Goal: Book appointment/travel/reservation

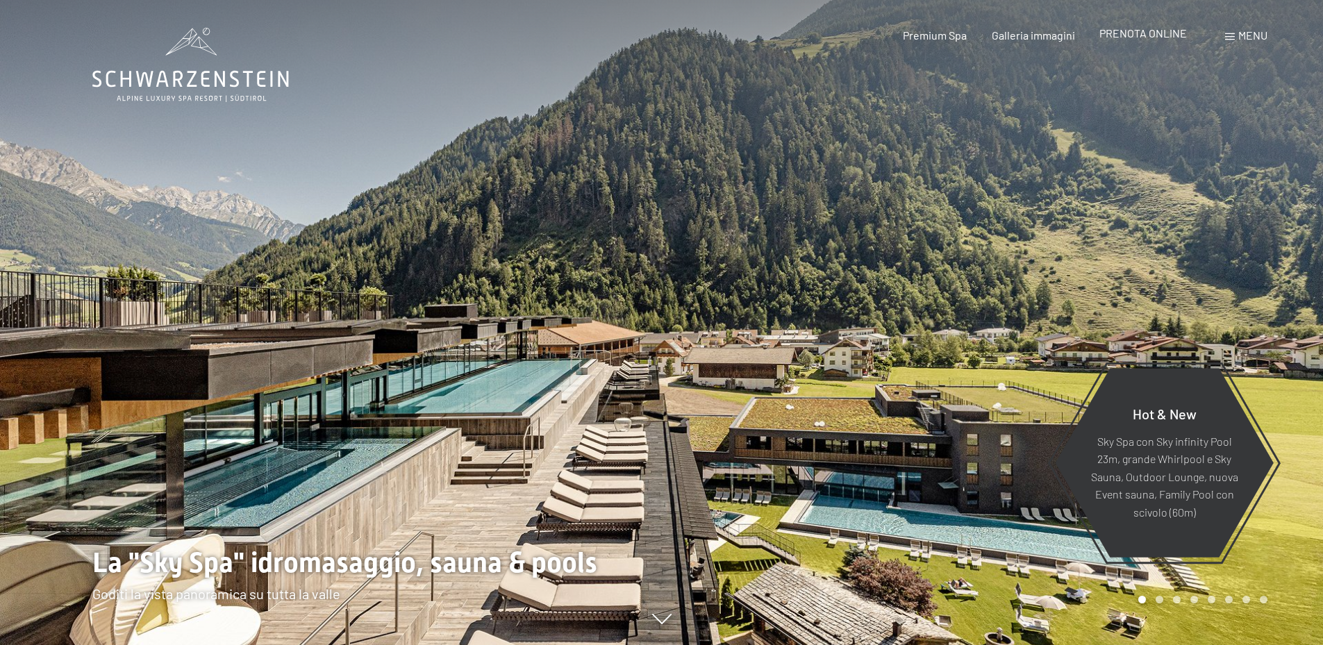
click at [1180, 37] on span "PRENOTA ONLINE" at bounding box center [1142, 32] width 87 height 13
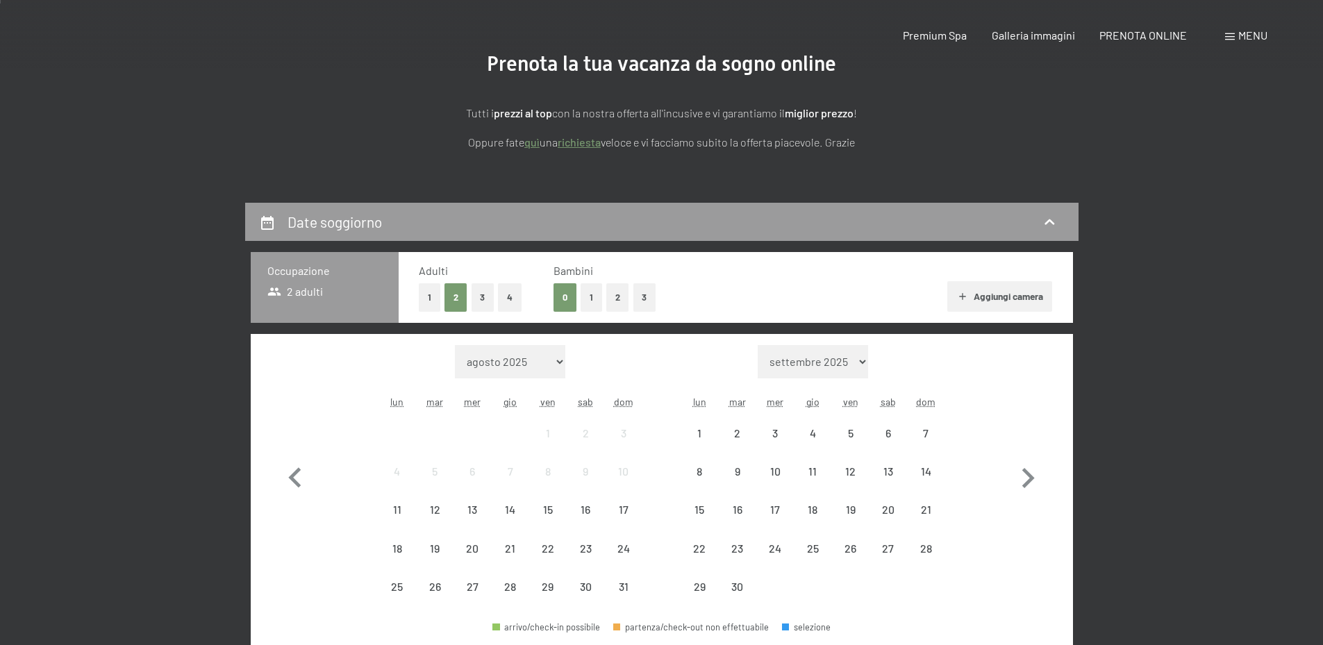
scroll to position [278, 0]
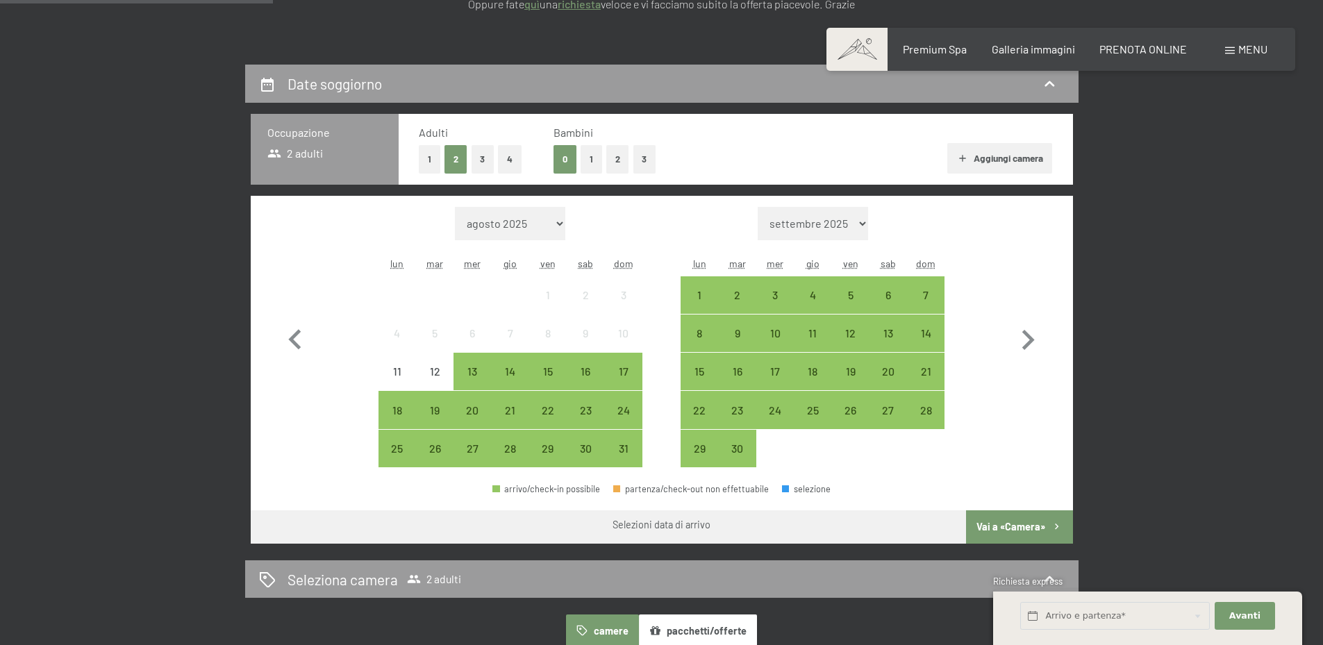
click at [617, 160] on button "2" at bounding box center [617, 159] width 23 height 28
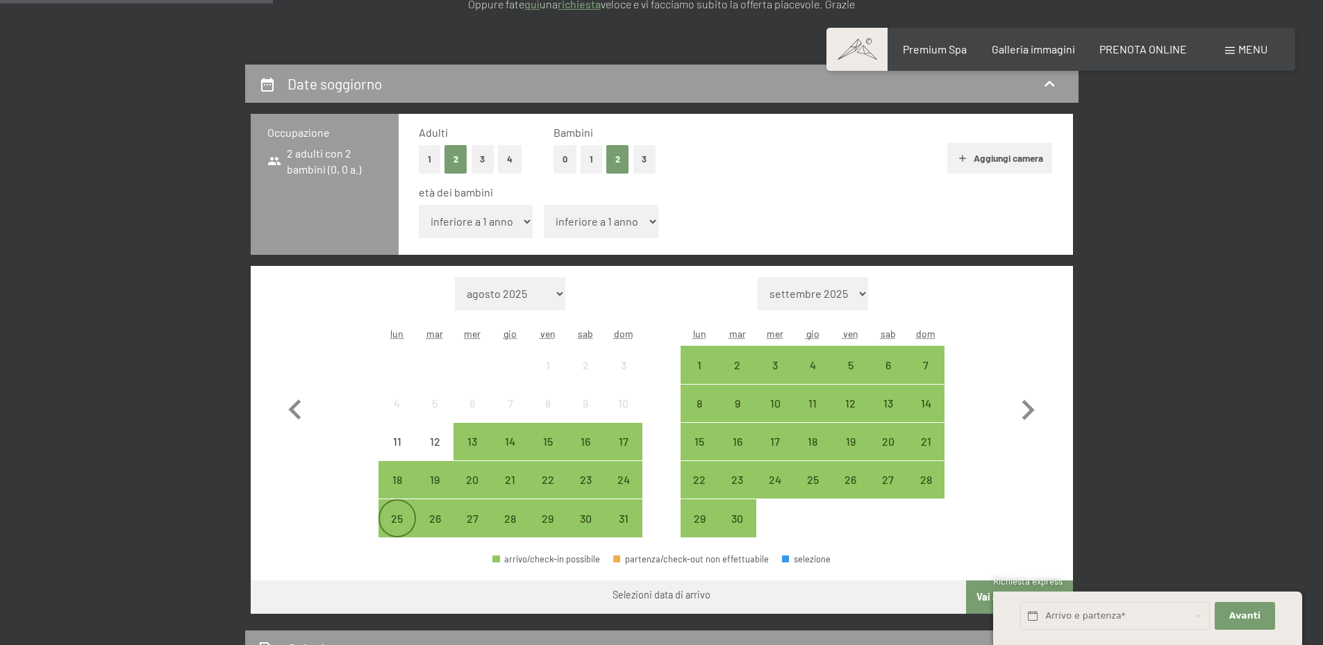
click at [387, 522] on div "25" at bounding box center [397, 530] width 35 height 35
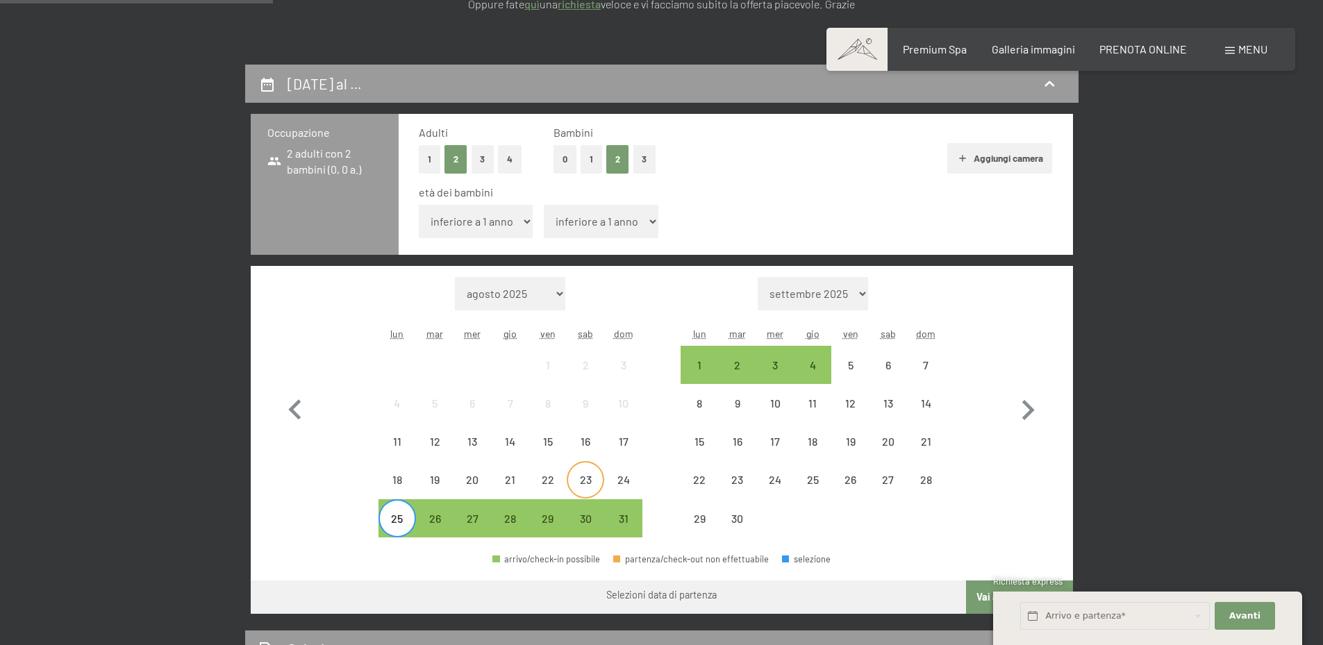
click at [581, 472] on div "23" at bounding box center [585, 479] width 35 height 35
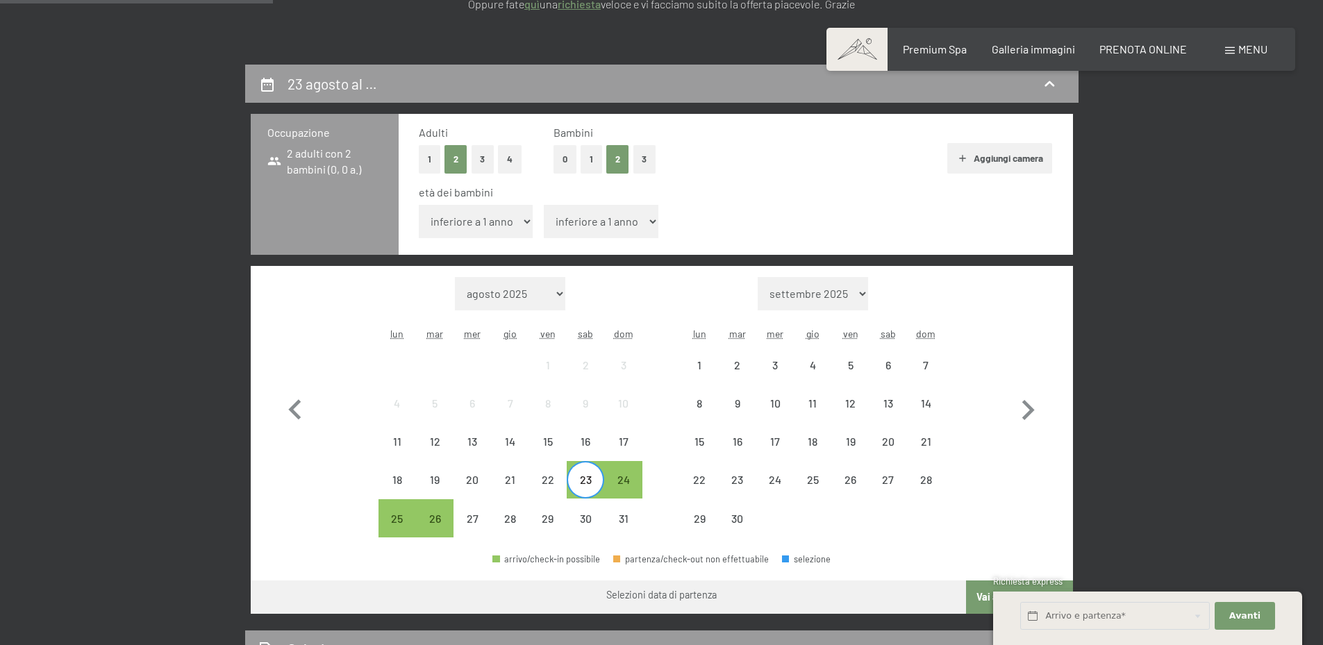
click at [585, 479] on div "23" at bounding box center [585, 491] width 35 height 35
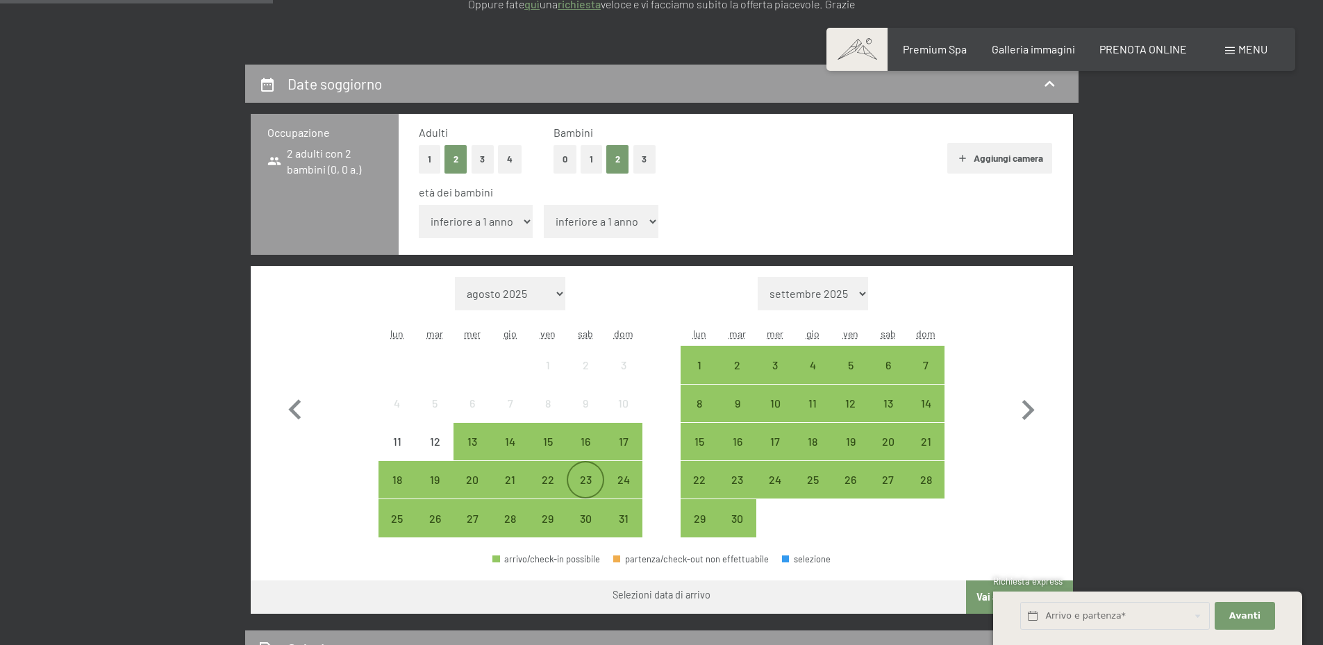
click at [585, 476] on div "23" at bounding box center [585, 491] width 35 height 35
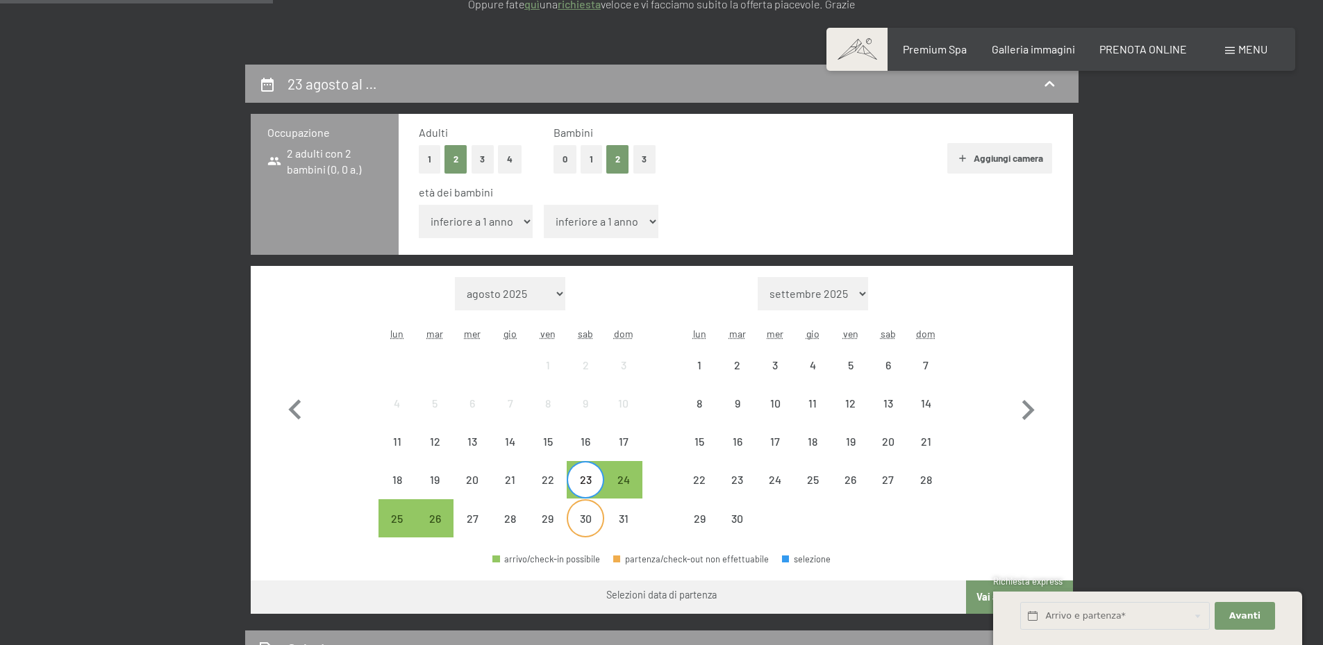
click at [583, 524] on div "30" at bounding box center [585, 530] width 35 height 35
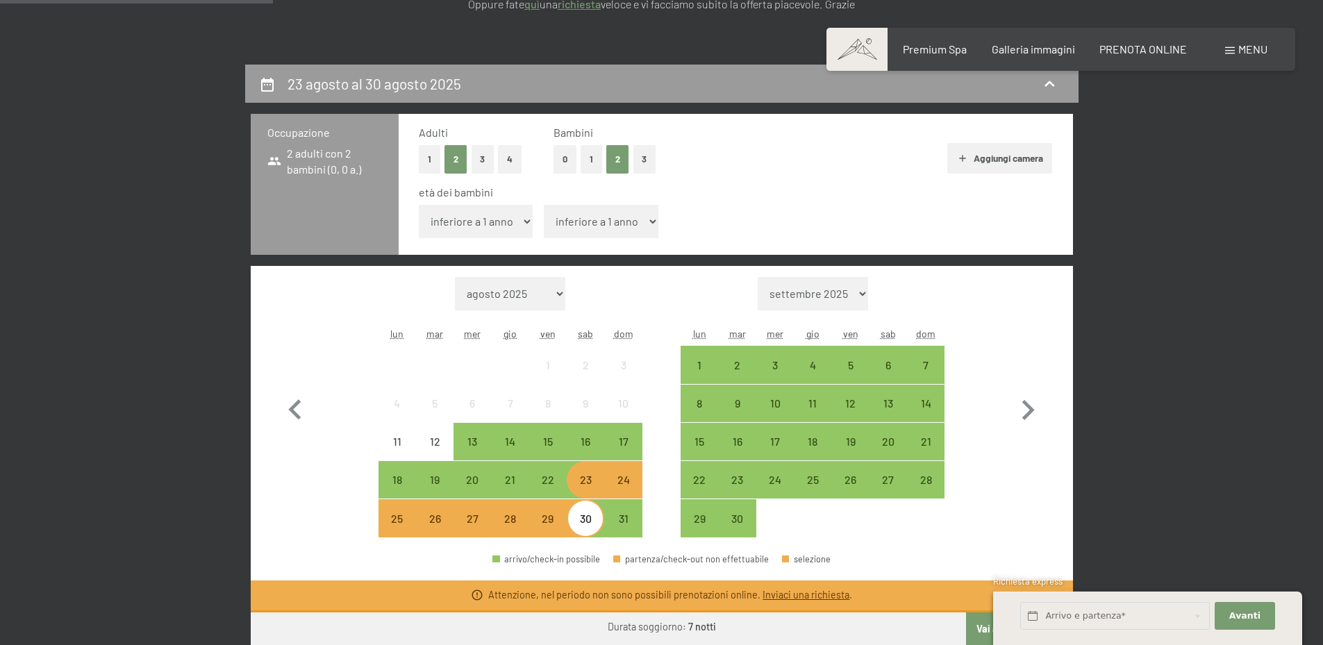
click at [584, 485] on div "23" at bounding box center [585, 491] width 35 height 35
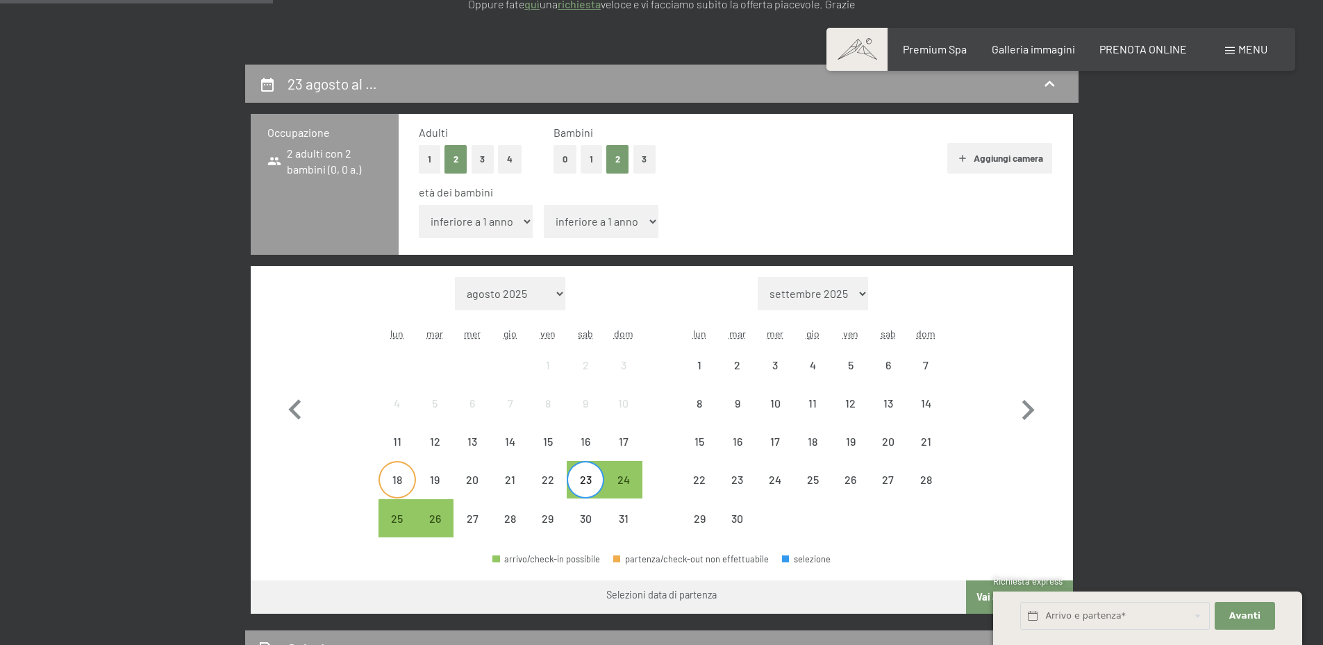
click at [395, 479] on div "18" at bounding box center [397, 491] width 35 height 35
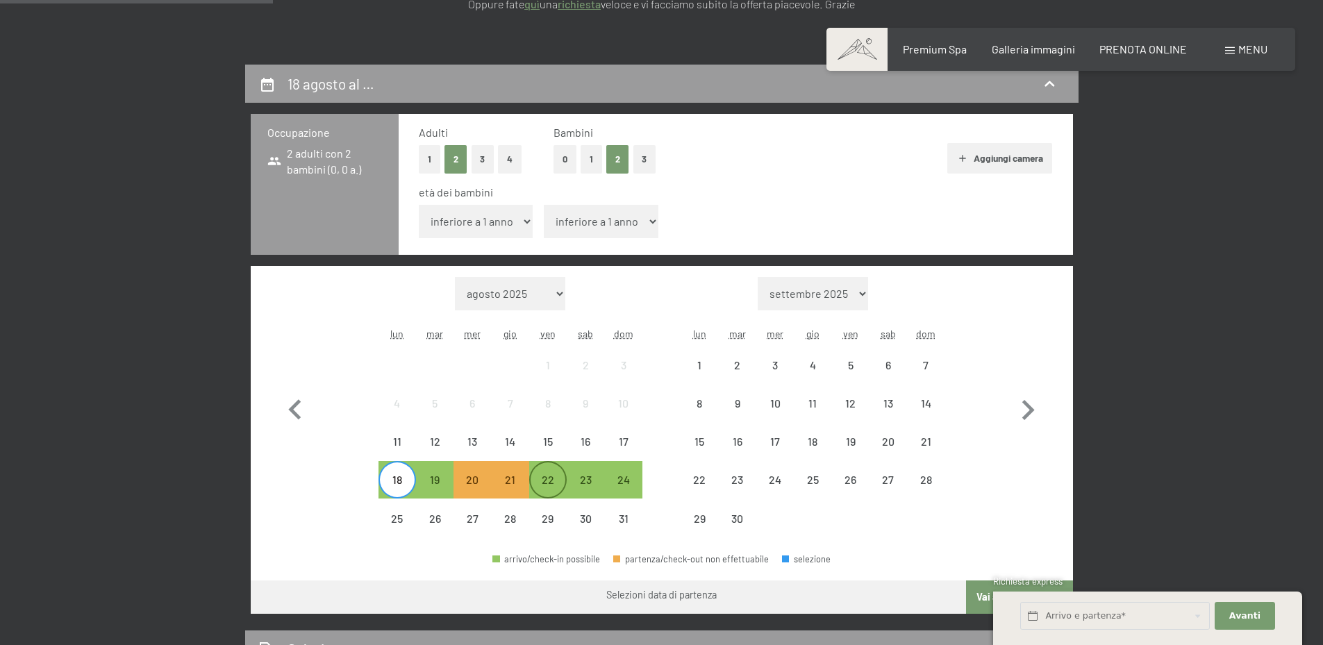
click at [541, 478] on div "22" at bounding box center [548, 491] width 35 height 35
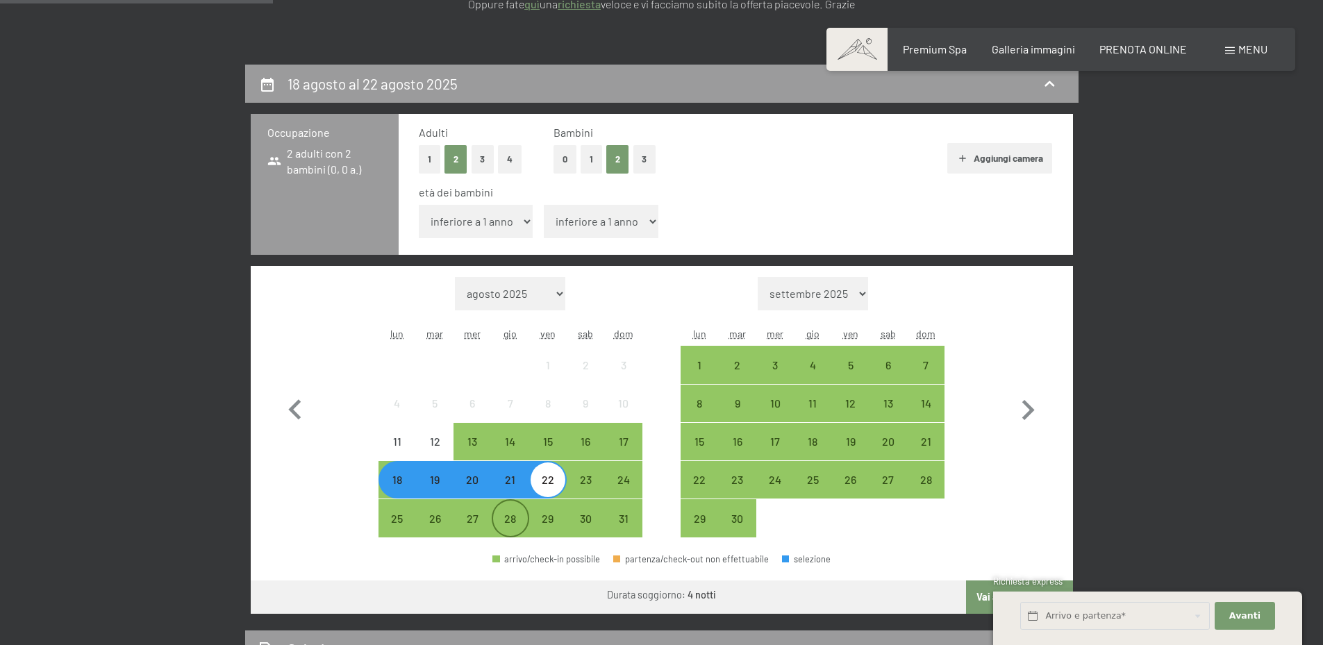
click at [506, 518] on div "28" at bounding box center [510, 530] width 35 height 35
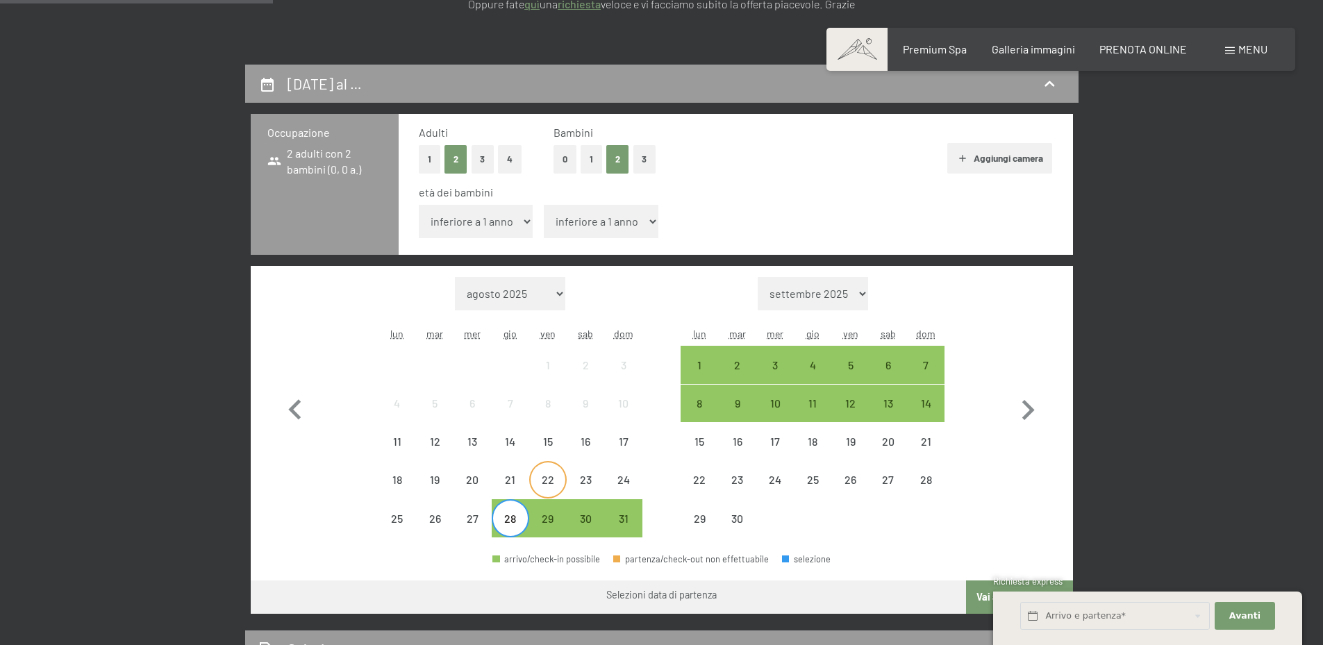
click at [541, 483] on div "22" at bounding box center [548, 491] width 35 height 35
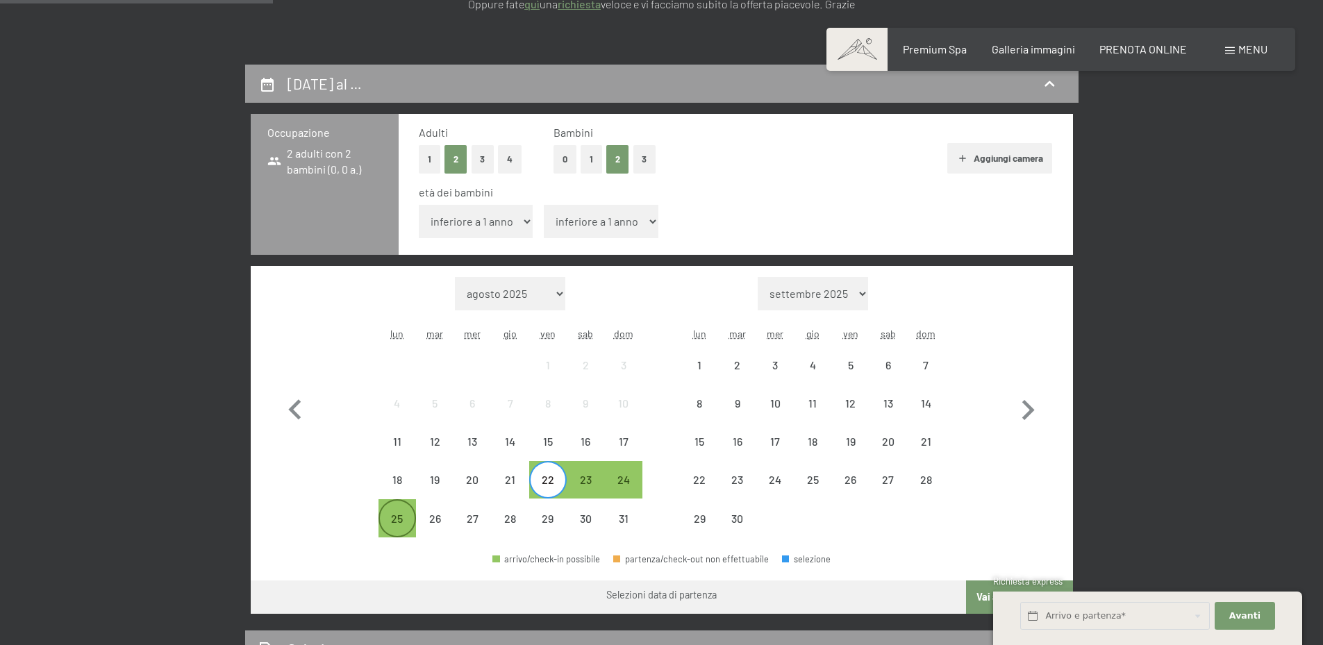
click at [403, 515] on div "25" at bounding box center [397, 530] width 35 height 35
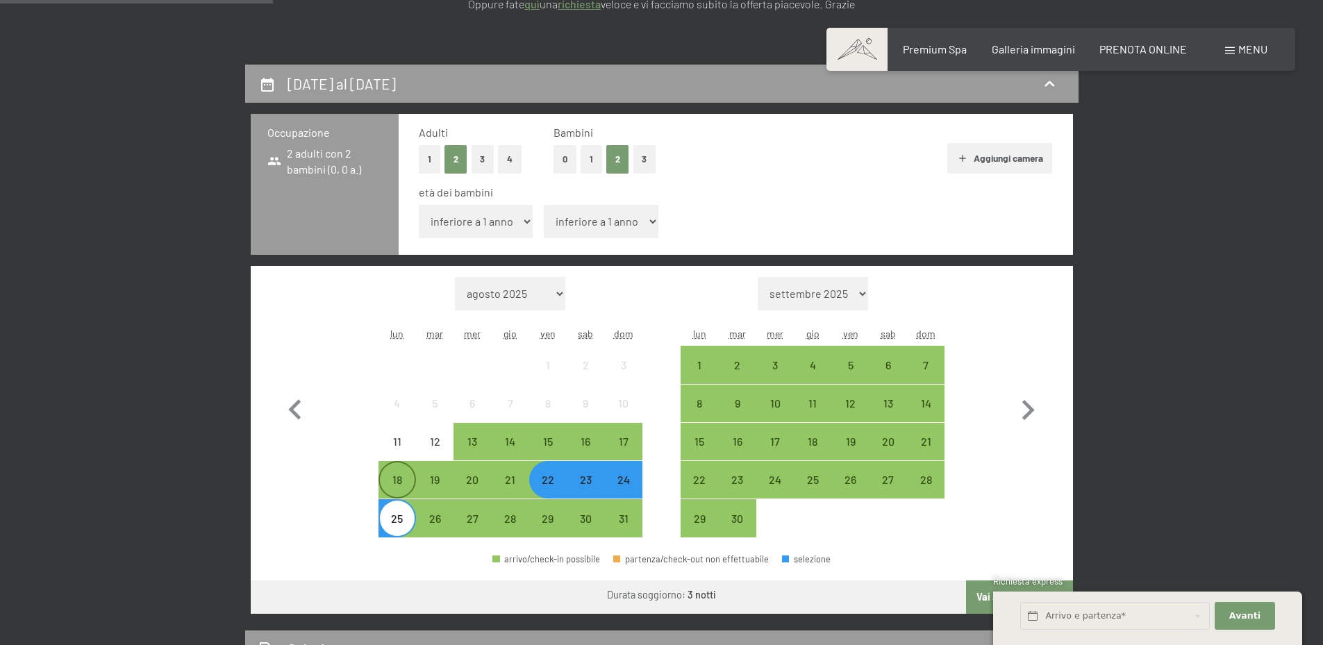
click at [401, 479] on div "18" at bounding box center [397, 491] width 35 height 35
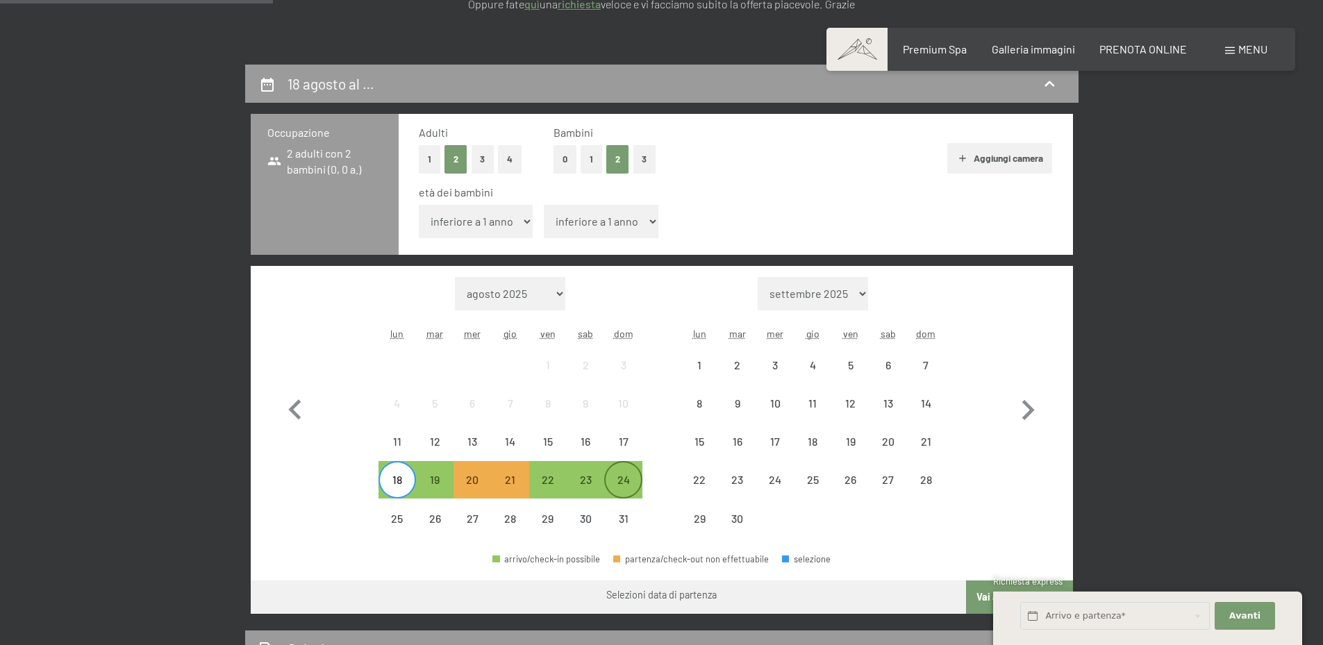
click at [626, 480] on div "24" at bounding box center [623, 491] width 35 height 35
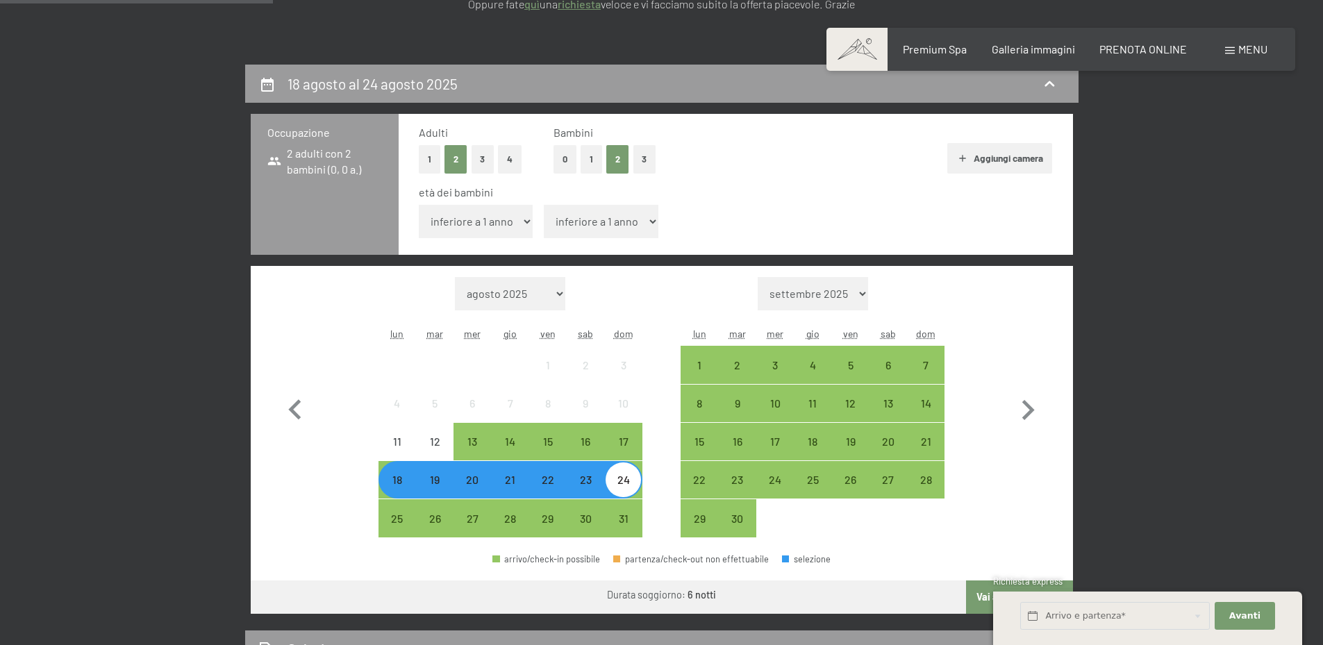
click at [434, 485] on div "19" at bounding box center [434, 491] width 35 height 35
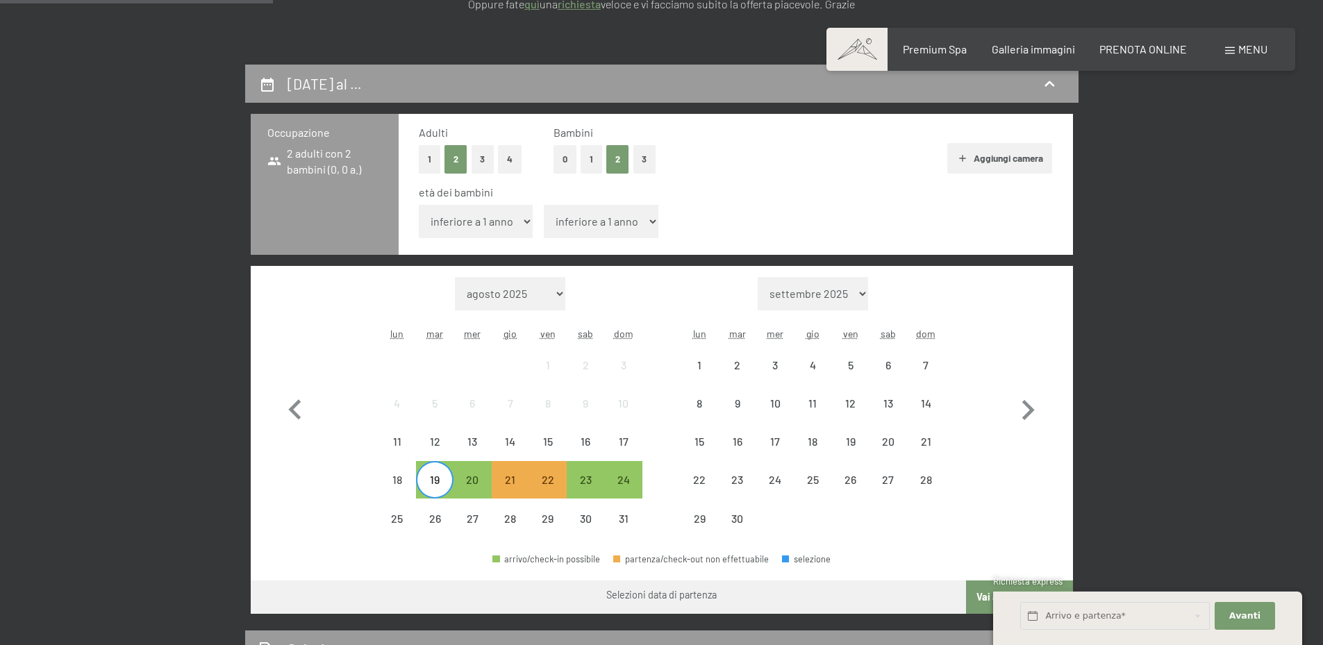
click at [438, 490] on div "19" at bounding box center [434, 491] width 35 height 35
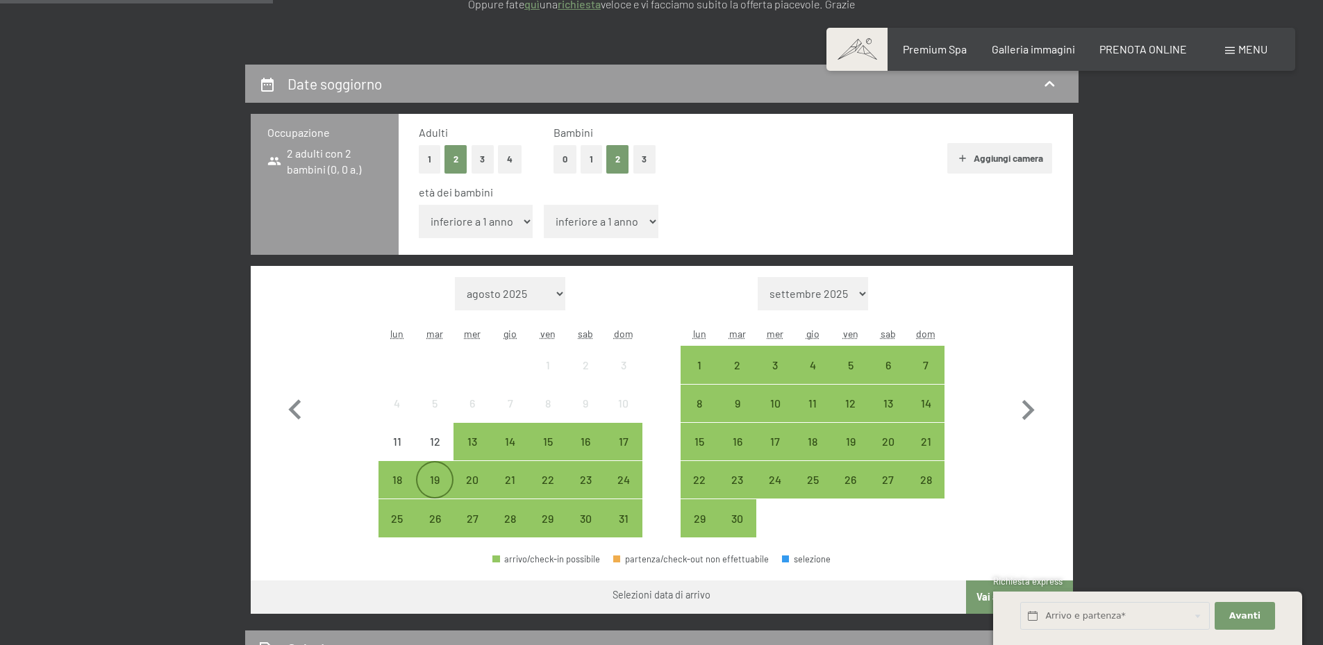
click at [428, 474] on div "19" at bounding box center [434, 491] width 35 height 35
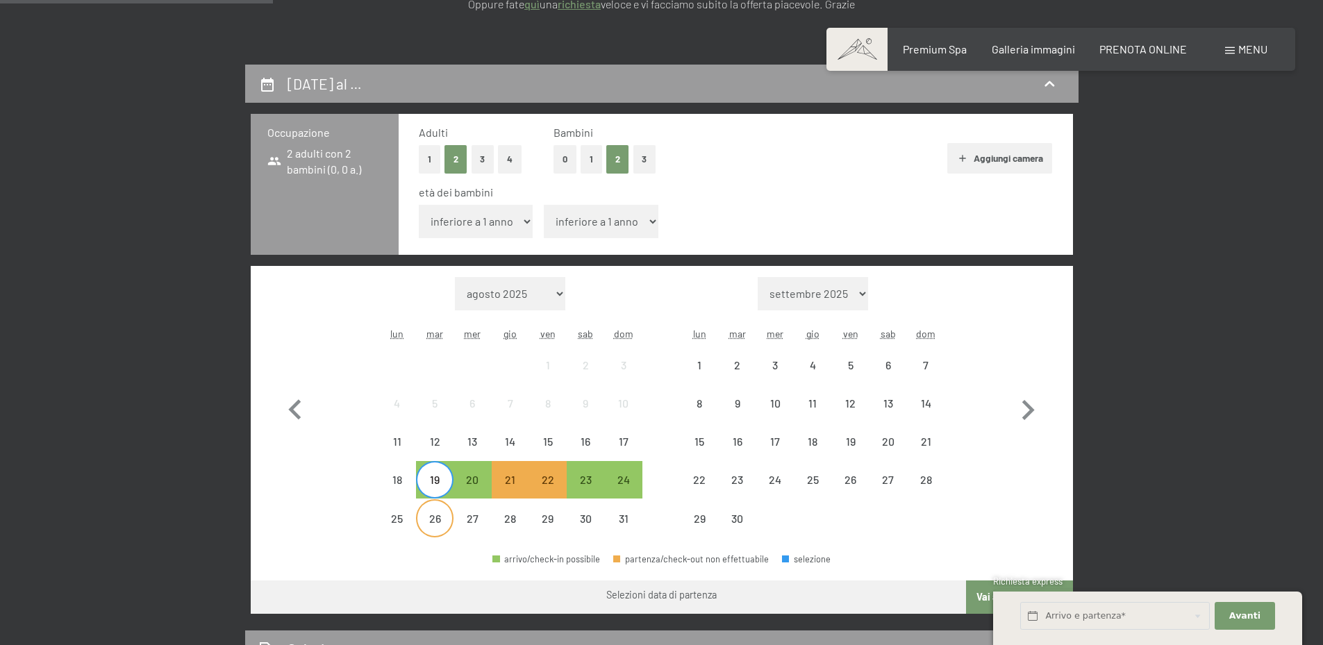
click at [436, 519] on div "26" at bounding box center [434, 530] width 35 height 35
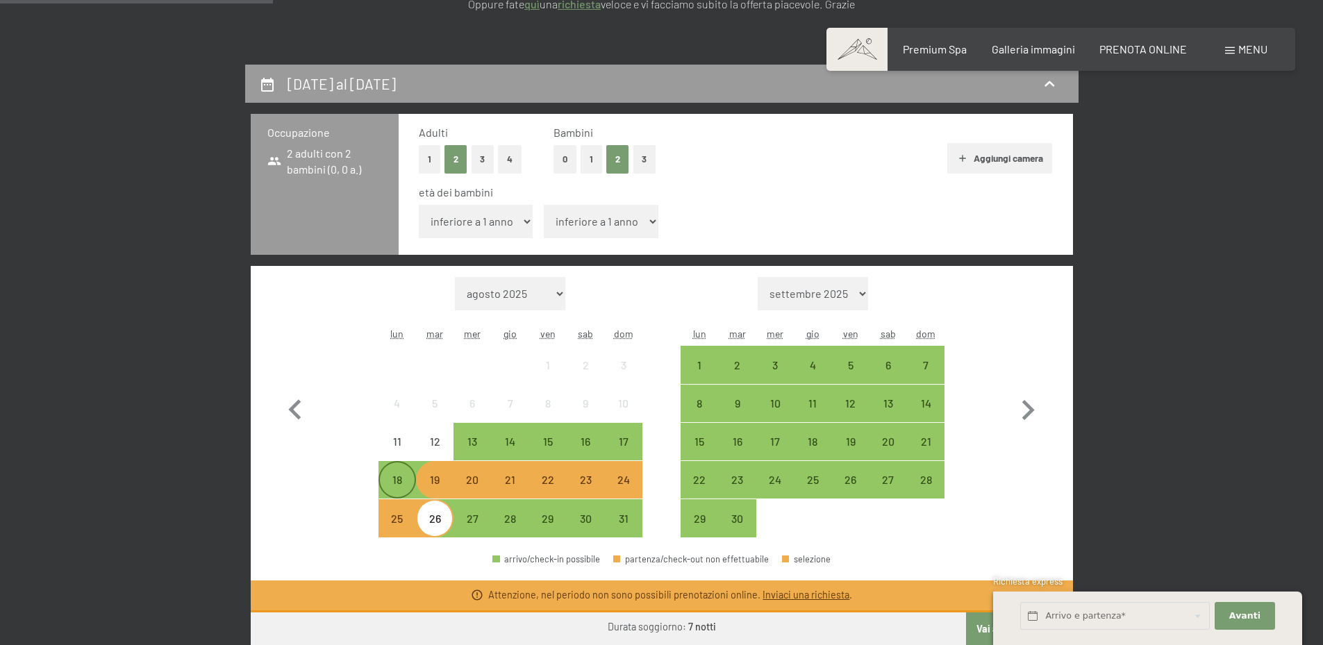
click at [403, 483] on div "18" at bounding box center [397, 491] width 35 height 35
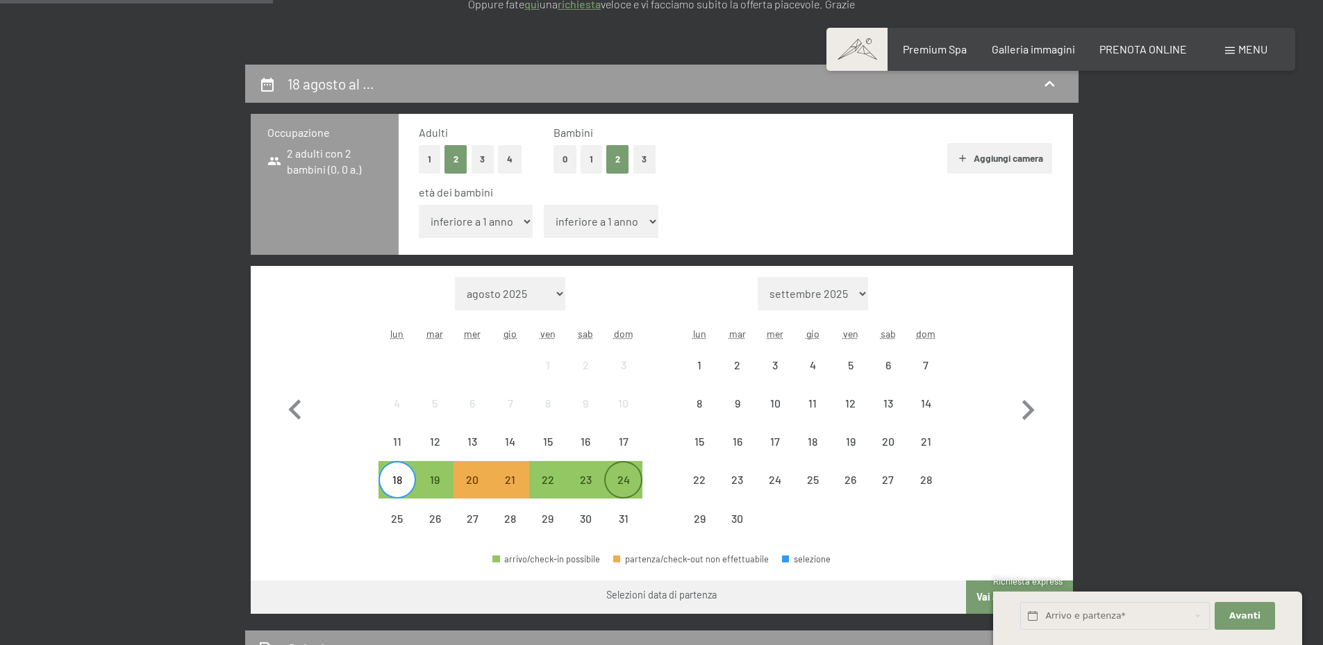
click at [612, 472] on div "24" at bounding box center [623, 479] width 35 height 35
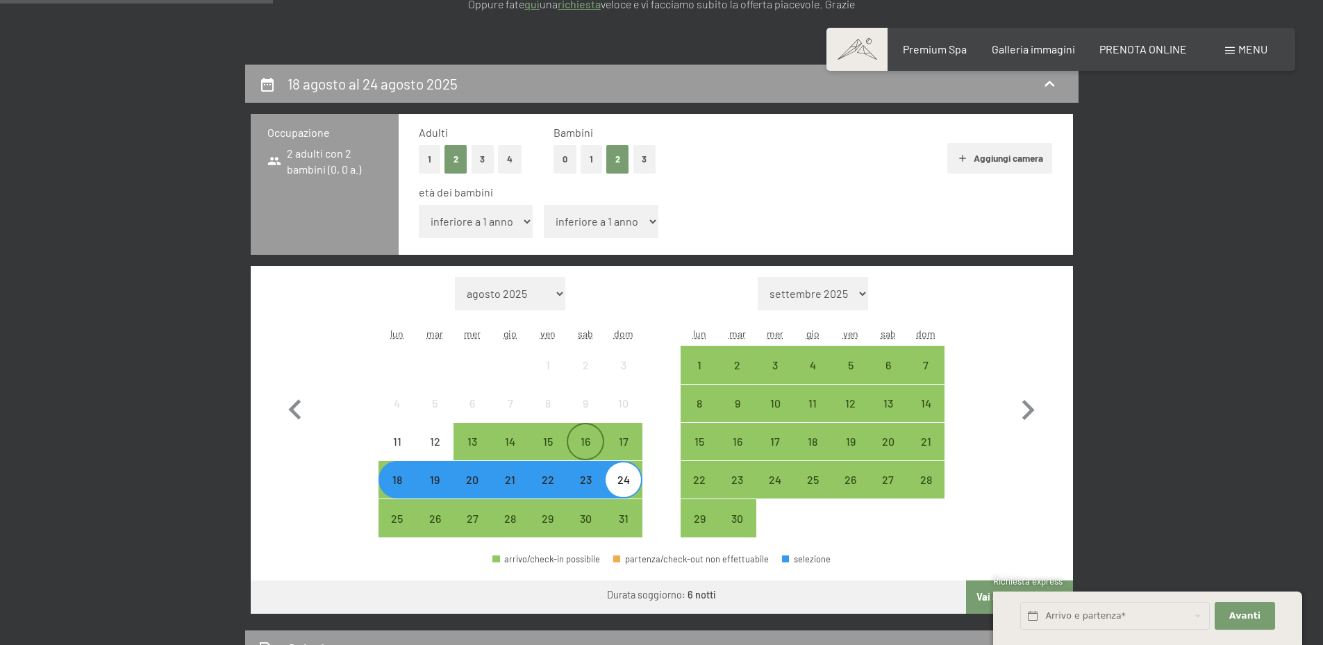
click at [590, 448] on div "16" at bounding box center [585, 453] width 35 height 35
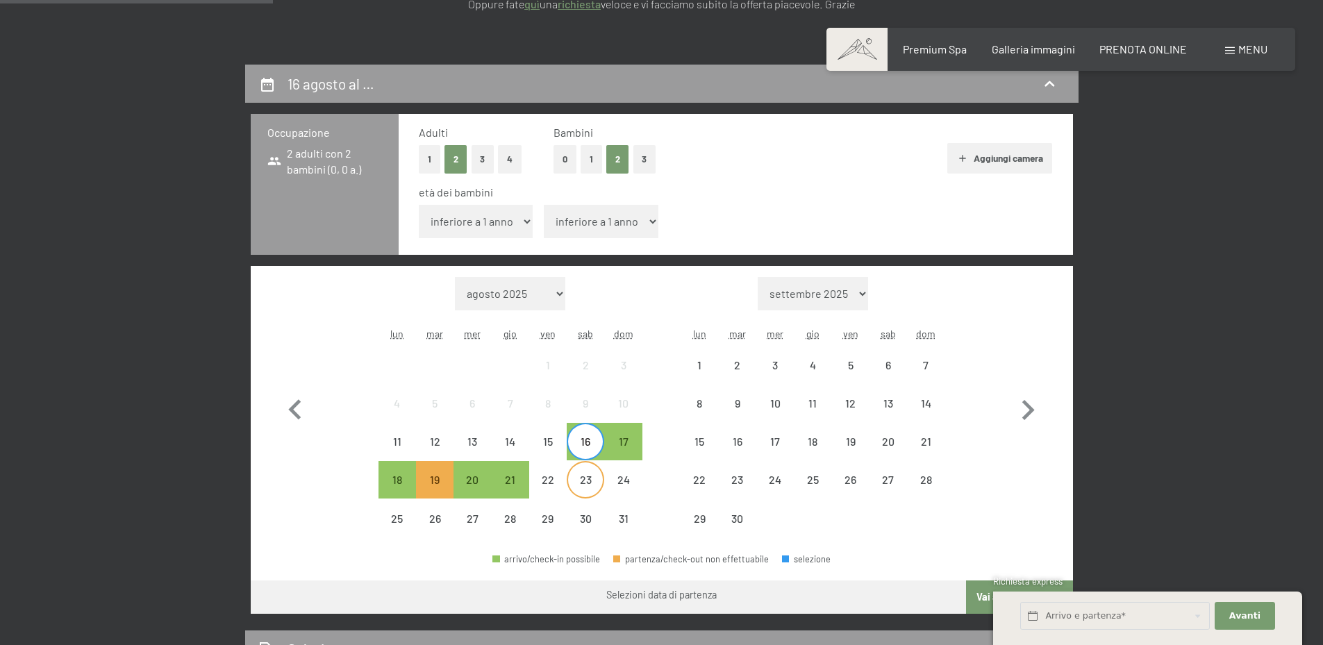
click at [586, 484] on div "23" at bounding box center [585, 491] width 35 height 35
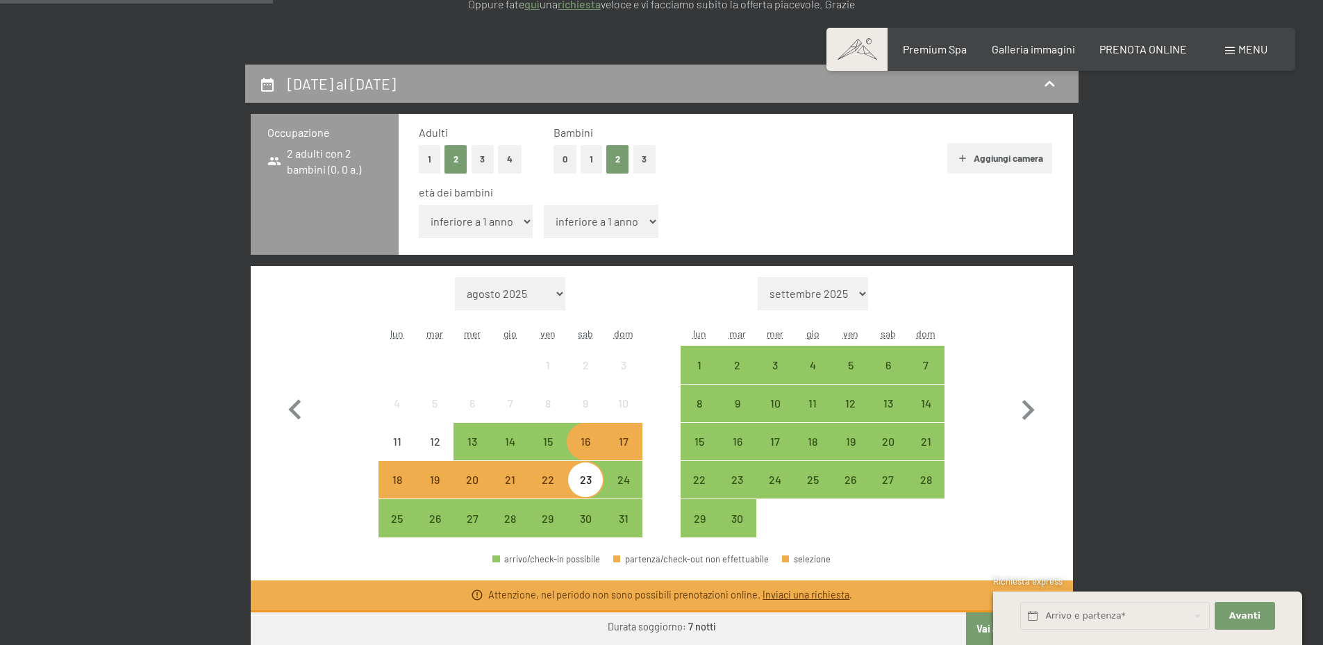
click at [587, 444] on div "16" at bounding box center [585, 453] width 35 height 35
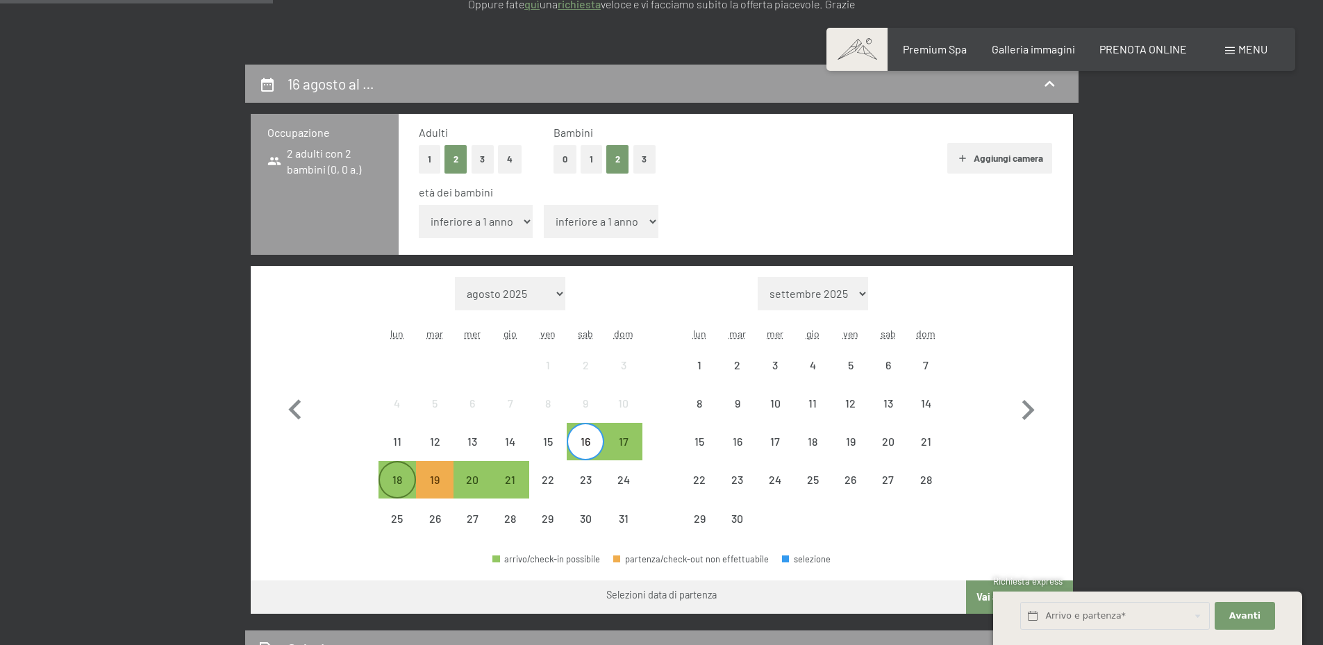
click at [389, 478] on div "18" at bounding box center [397, 491] width 35 height 35
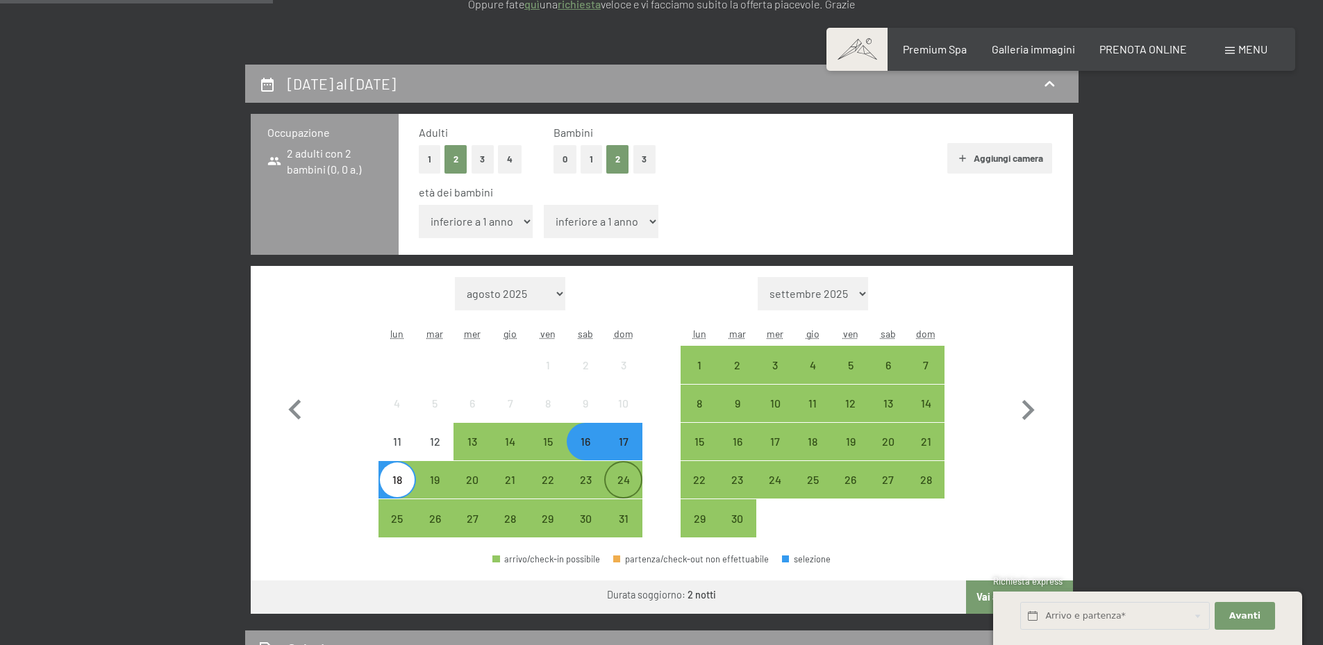
click at [610, 477] on div "24" at bounding box center [623, 491] width 35 height 35
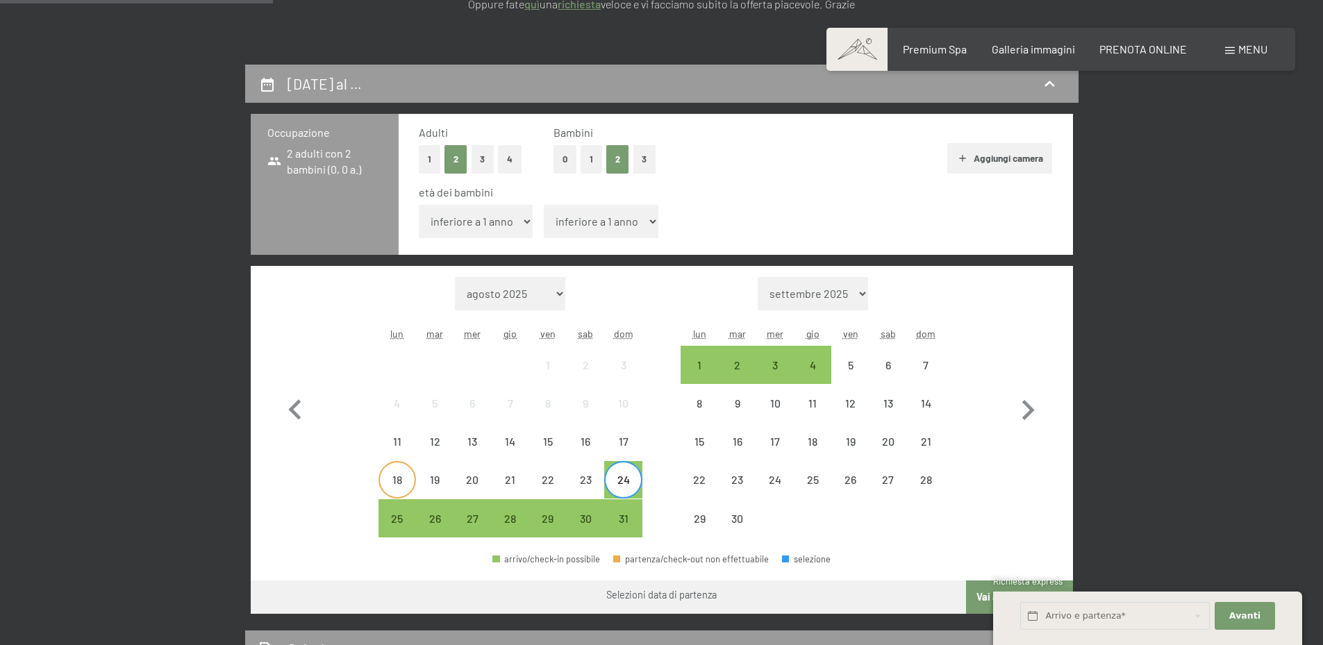
click at [394, 477] on div "18" at bounding box center [397, 491] width 35 height 35
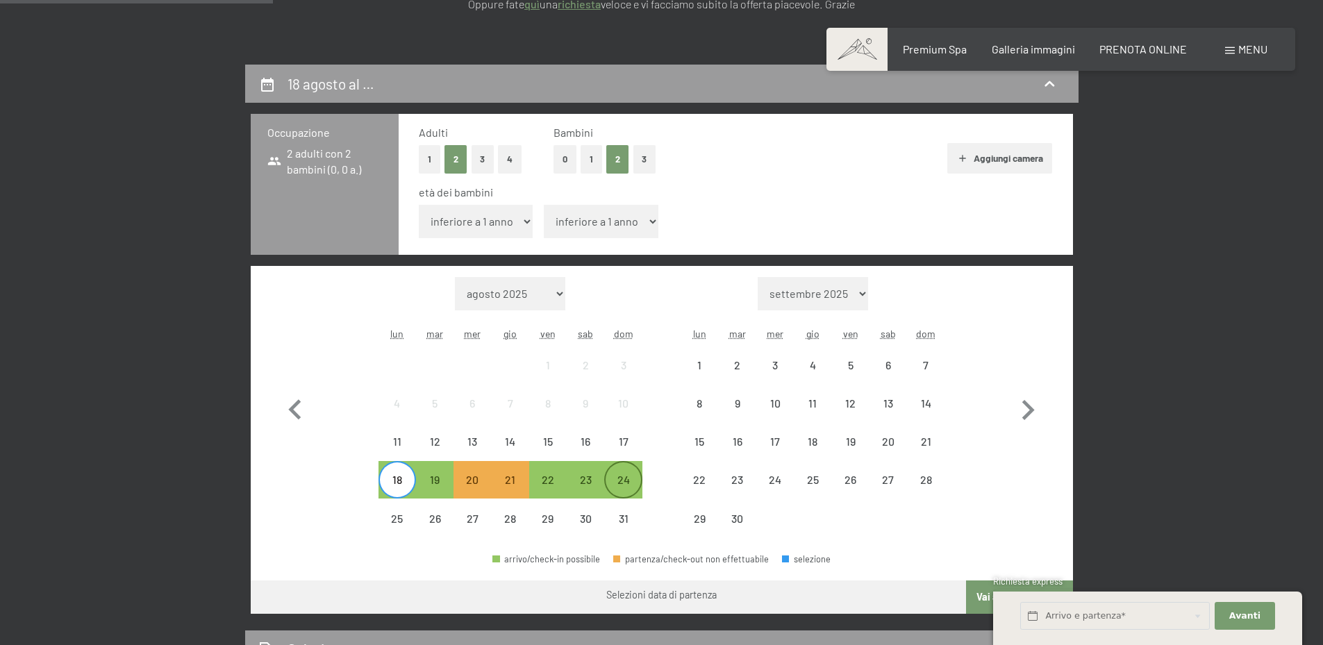
click at [624, 478] on div "24" at bounding box center [623, 491] width 35 height 35
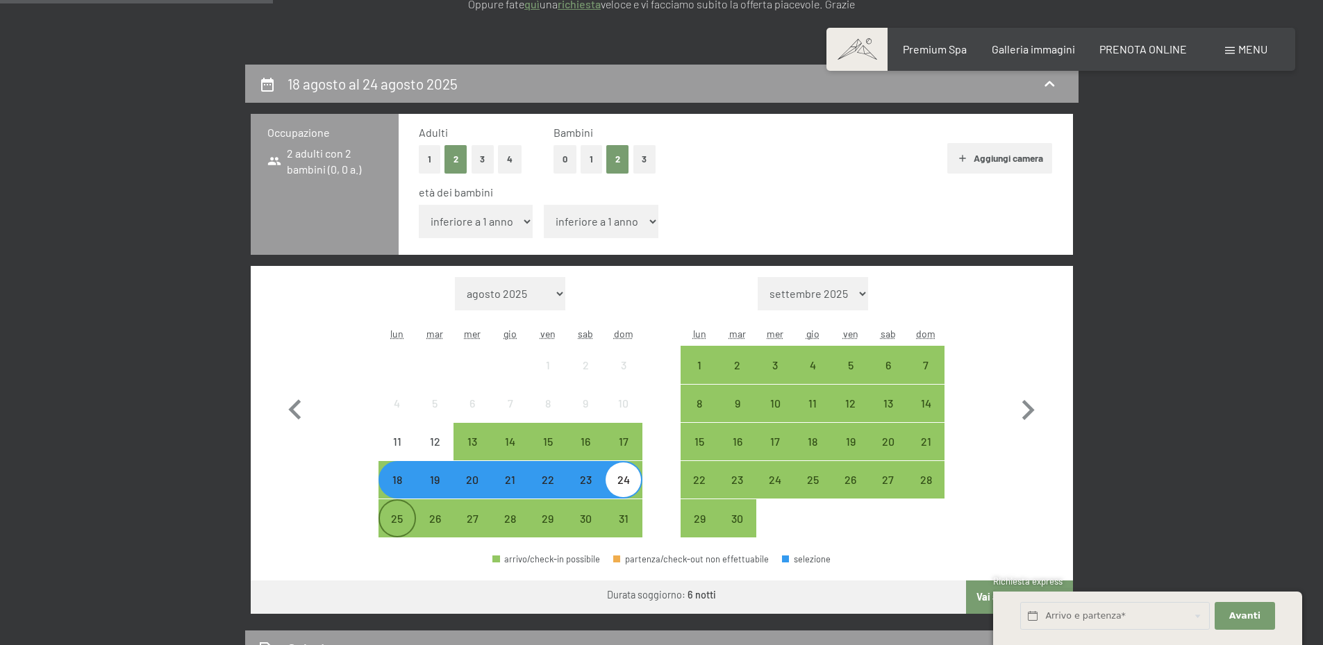
click at [403, 522] on div "25" at bounding box center [397, 530] width 35 height 35
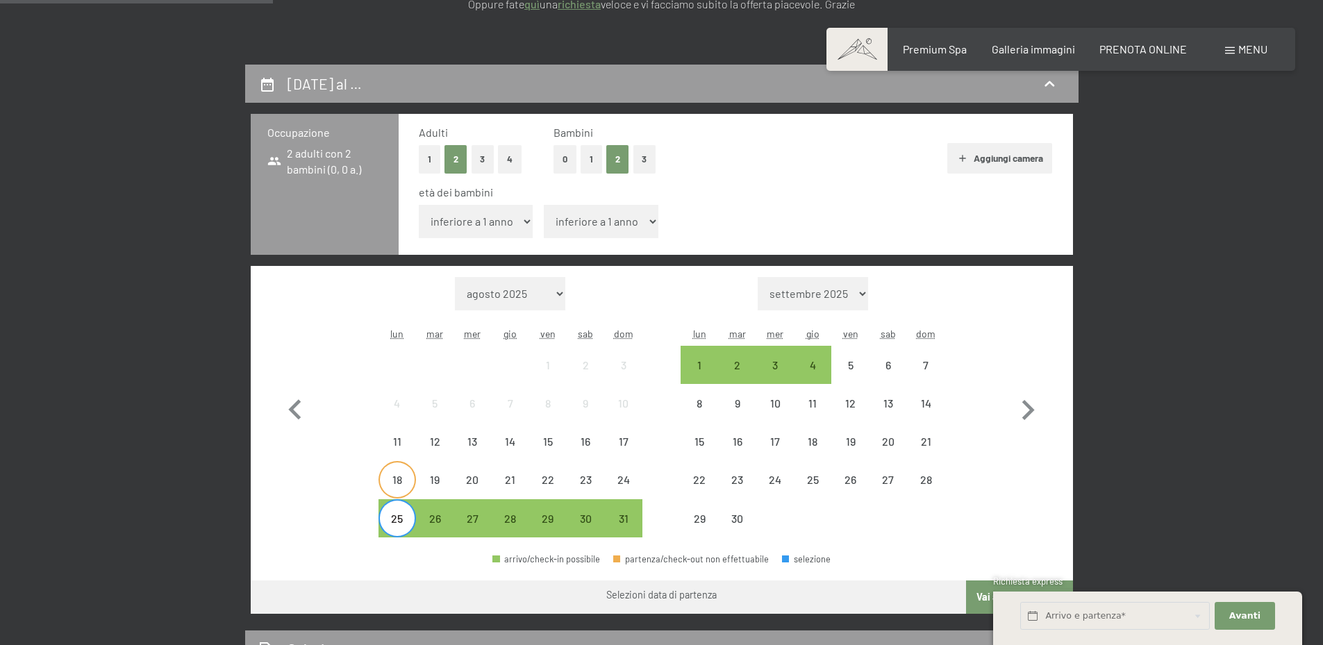
click at [390, 485] on div "18" at bounding box center [397, 491] width 35 height 35
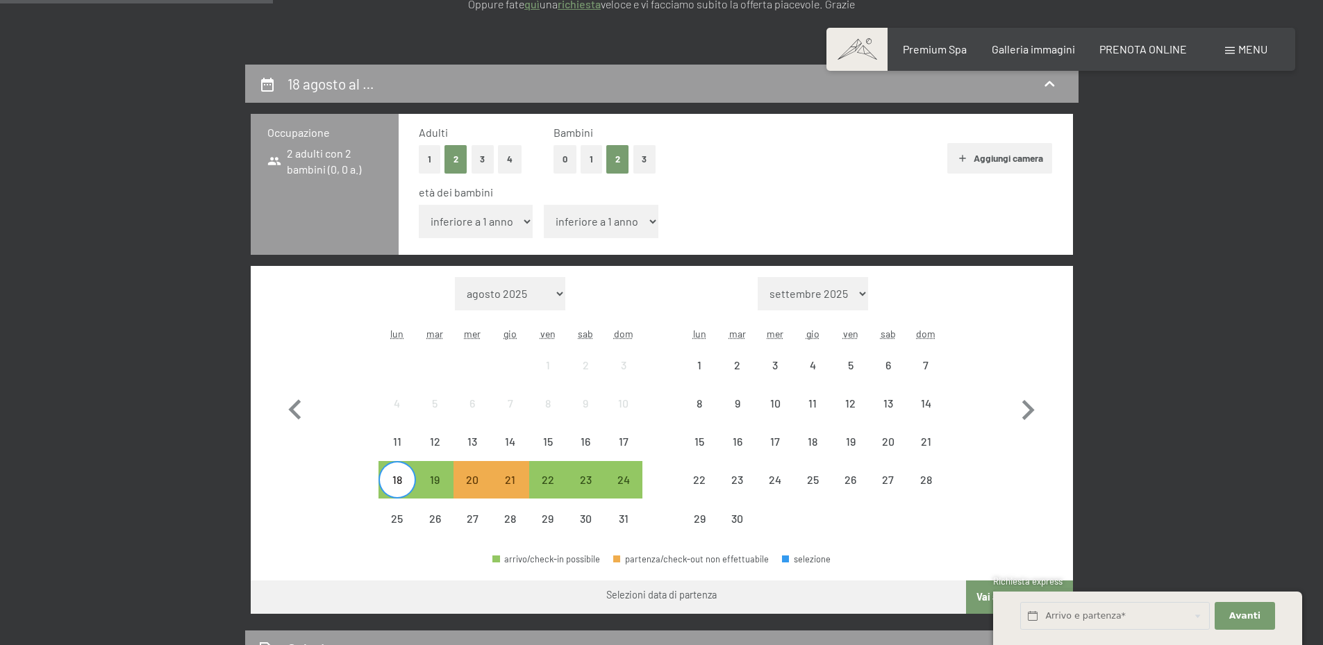
click at [396, 482] on div "18" at bounding box center [397, 491] width 35 height 35
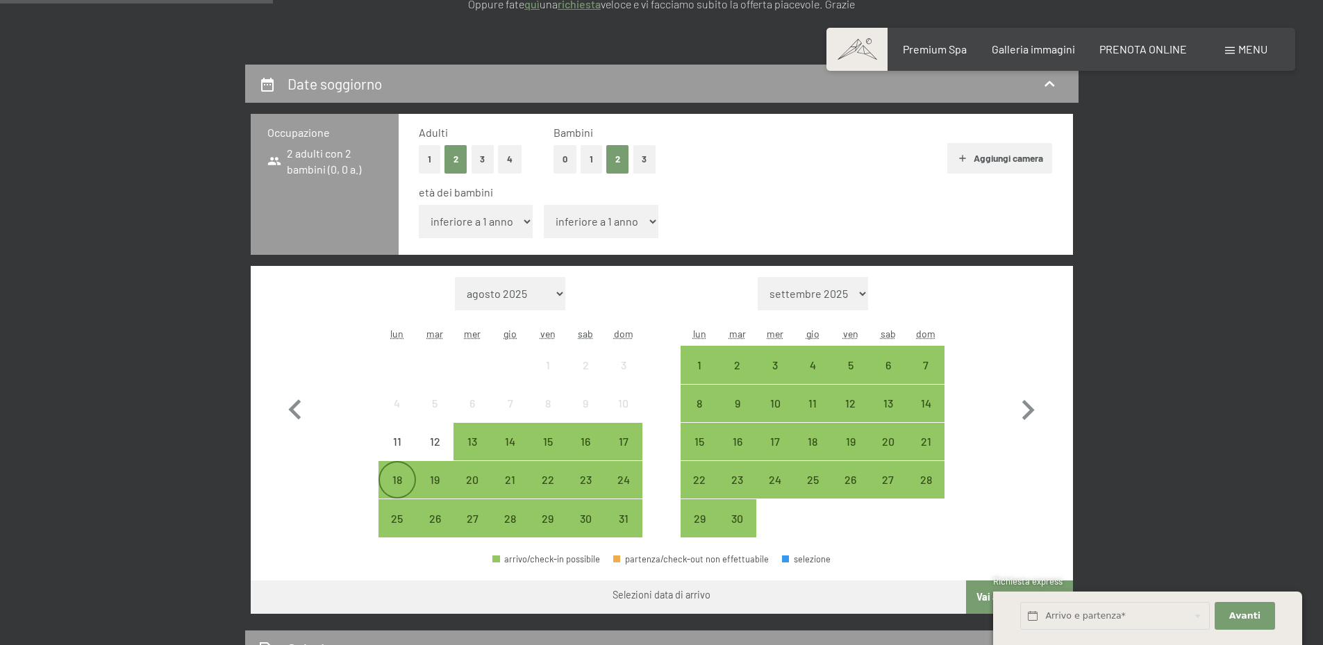
click at [399, 470] on div "18" at bounding box center [397, 479] width 35 height 35
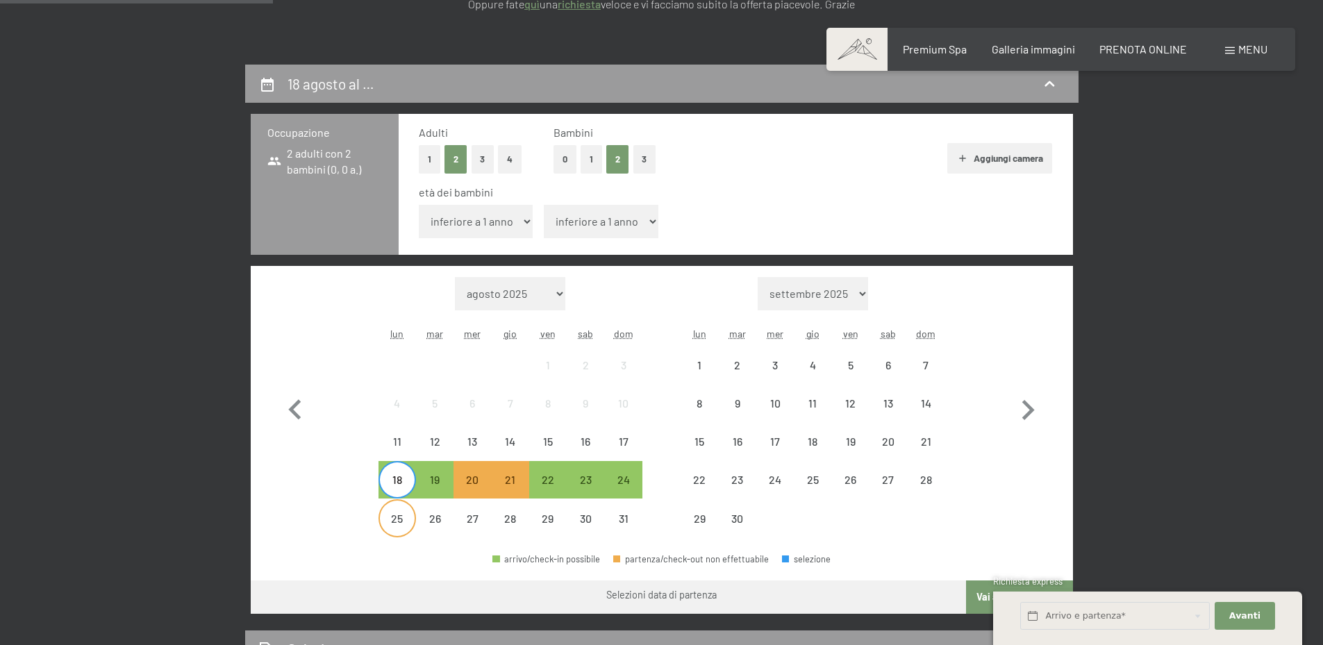
click at [395, 510] on div "25" at bounding box center [397, 518] width 35 height 35
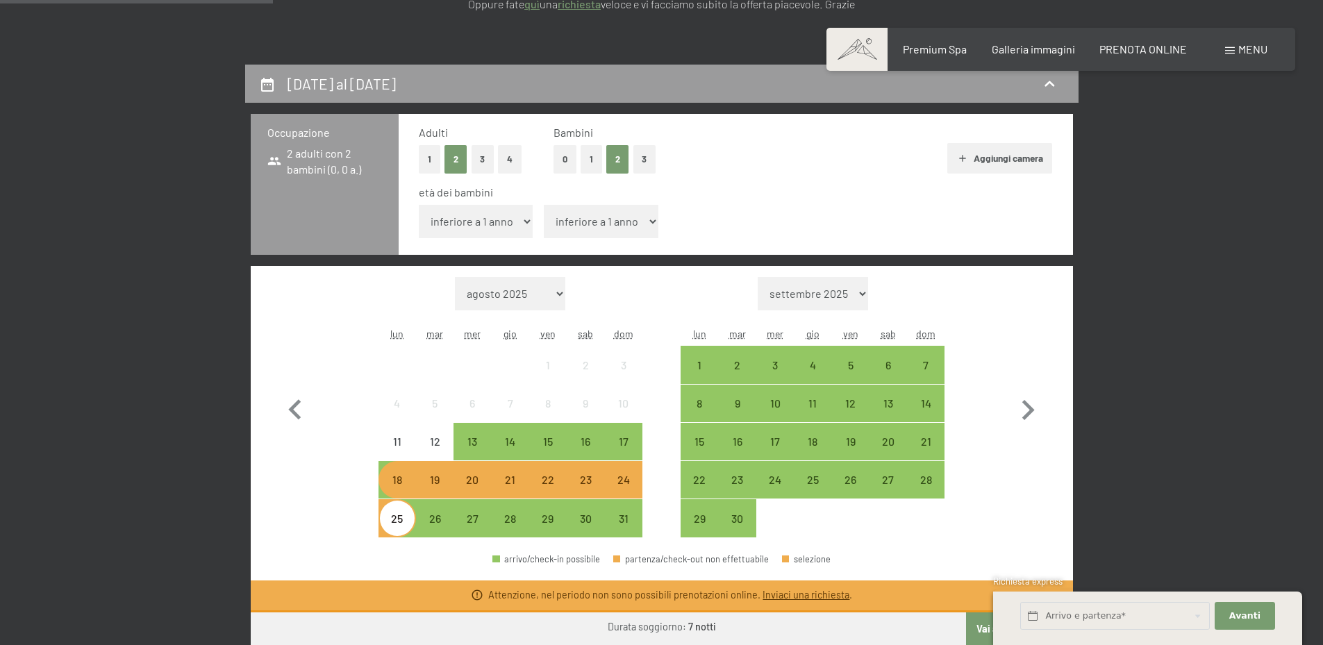
click at [390, 477] on div "18" at bounding box center [397, 491] width 35 height 35
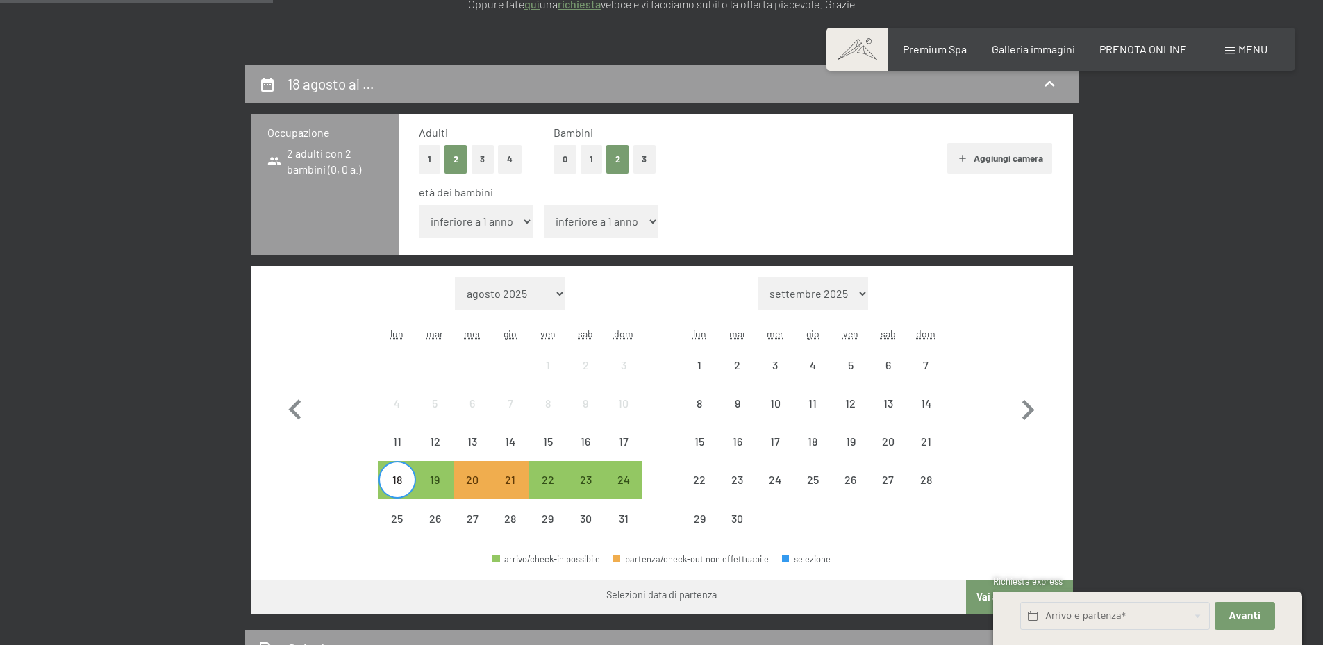
click at [397, 481] on div "18" at bounding box center [397, 491] width 35 height 35
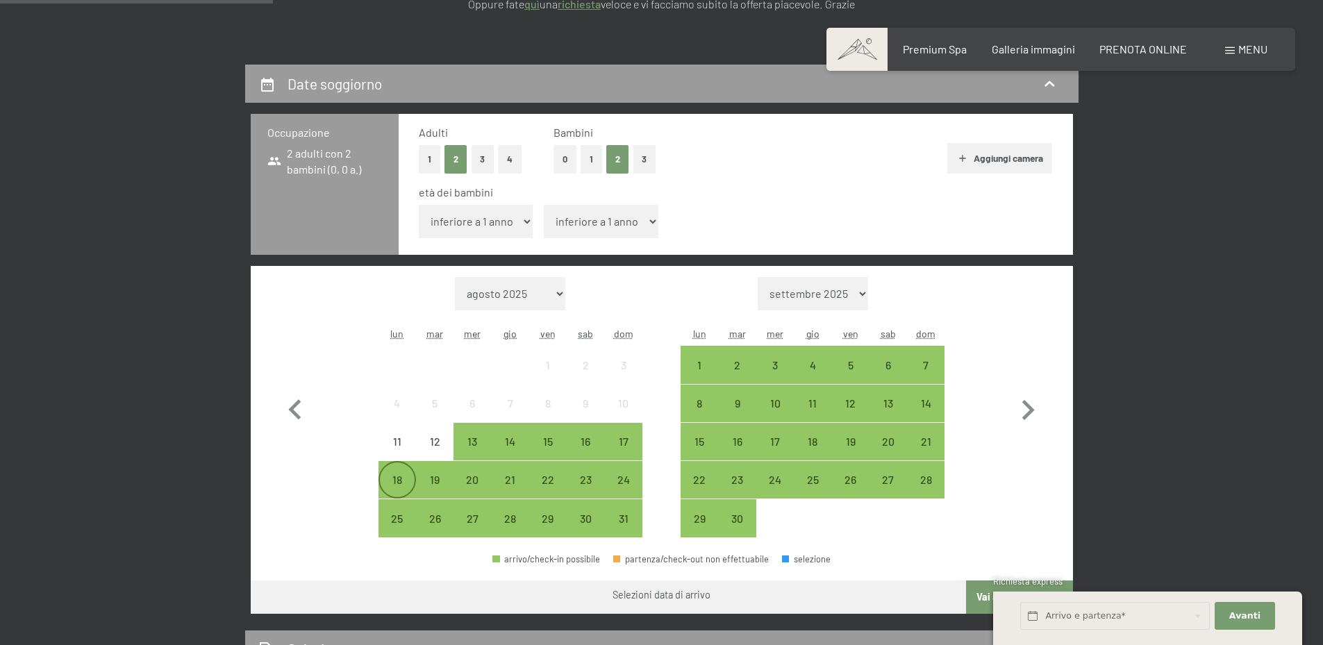
click at [395, 479] on div "18" at bounding box center [397, 491] width 35 height 35
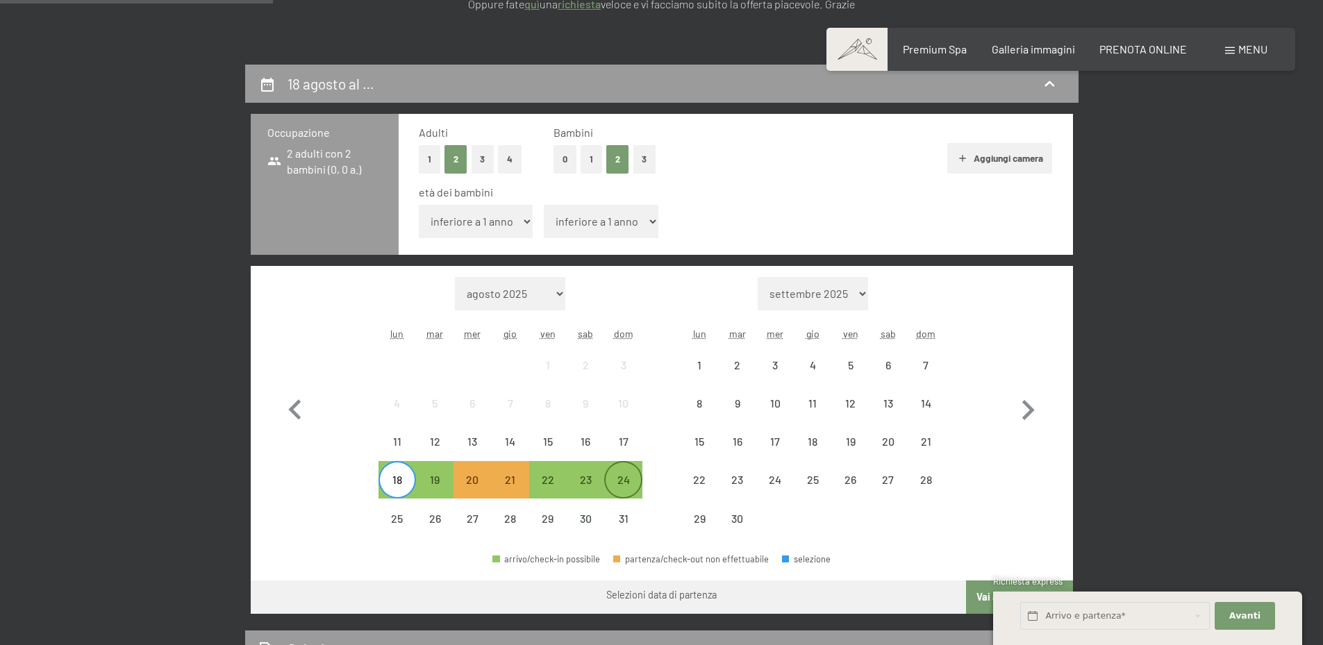
click at [621, 476] on div "24" at bounding box center [623, 491] width 35 height 35
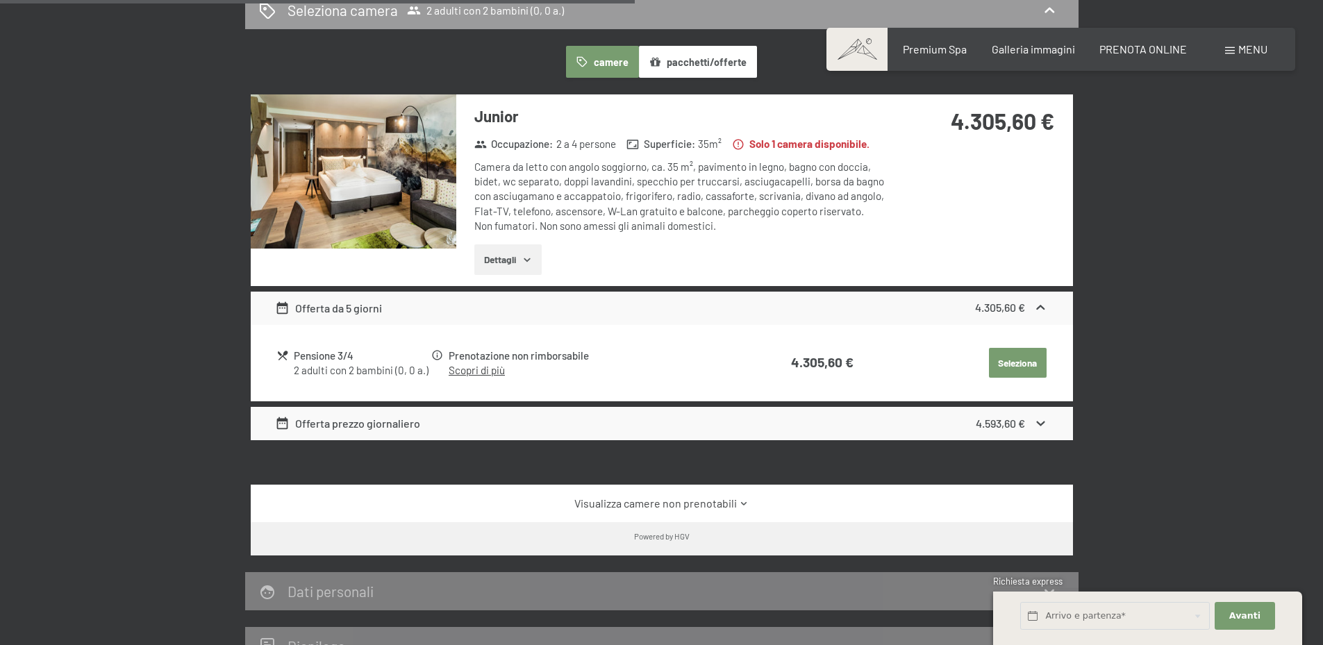
scroll to position [903, 0]
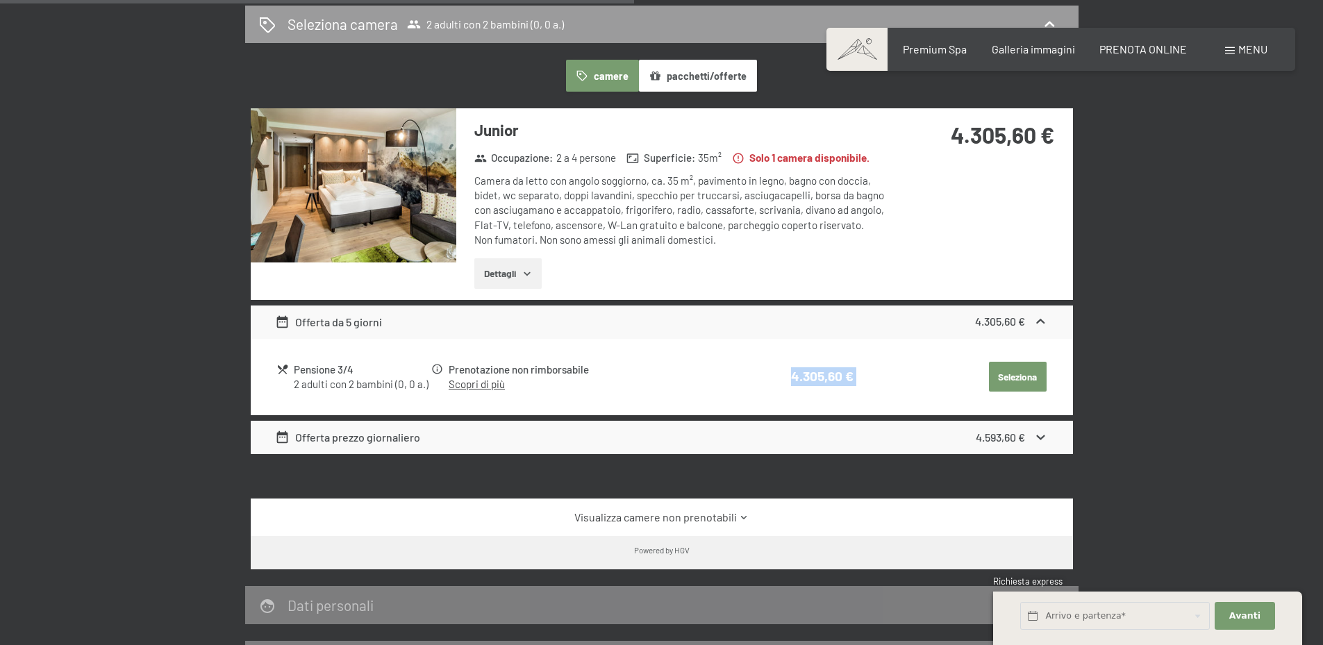
drag, startPoint x: 789, startPoint y: 376, endPoint x: 878, endPoint y: 374, distance: 89.6
click at [878, 374] on tr "Pensione 3/4 2 adulti con 2 bambini (0, 0 a.) Prenotazione non rimborsabile Sco…" at bounding box center [661, 377] width 770 height 35
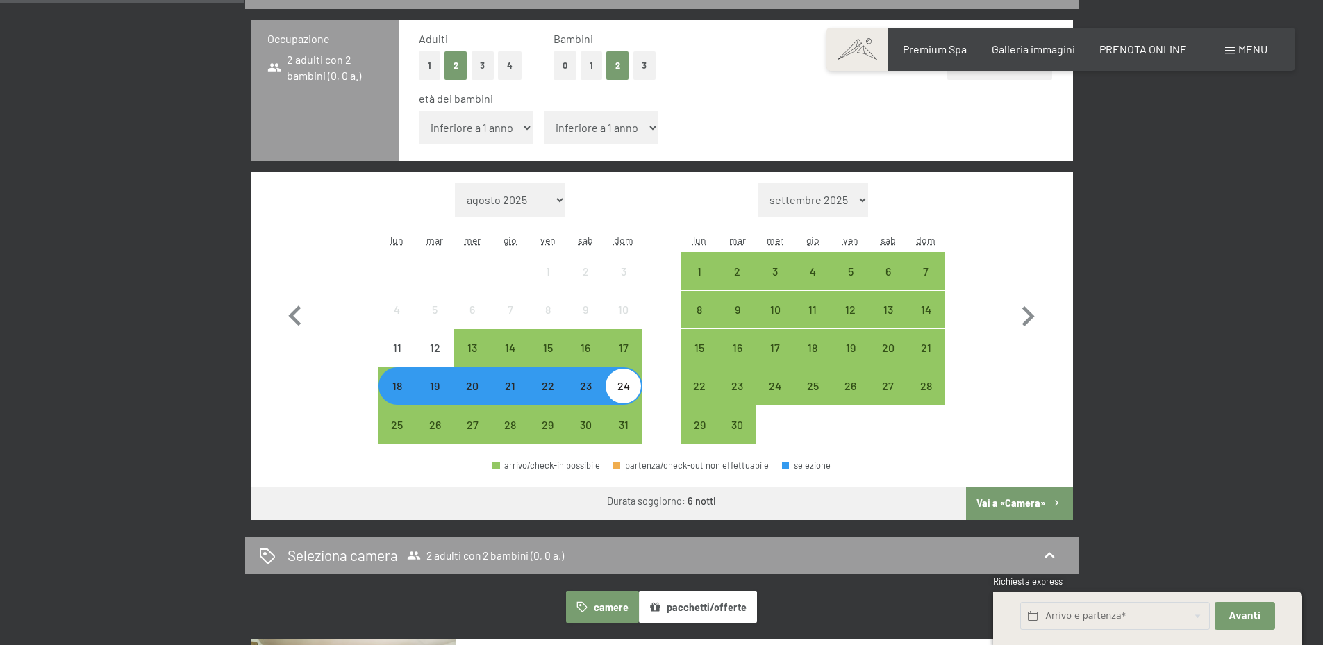
scroll to position [347, 0]
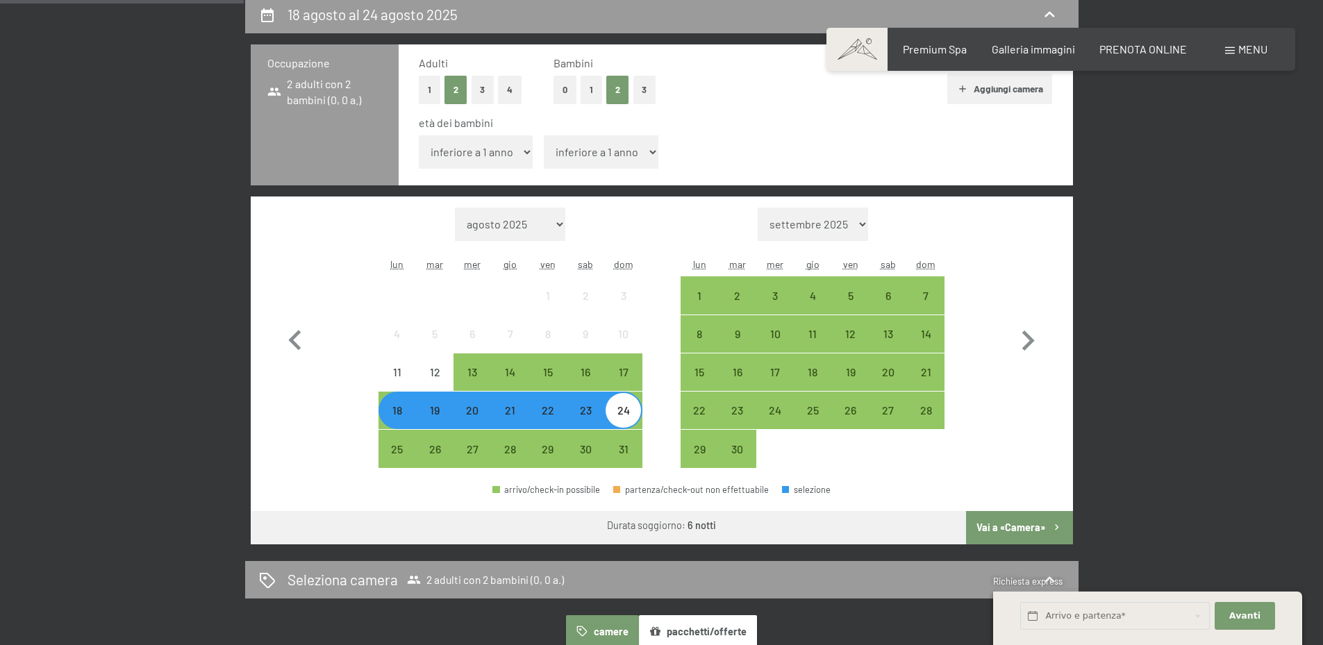
click at [487, 154] on select "inferiore a 1 anno 1 anno 2 anni 3 anni 4 anni 5 anni 6 anni 7 anni 8 anni 9 an…" at bounding box center [476, 151] width 115 height 33
select select "8"
click at [419, 135] on select "inferiore a 1 anno 1 anno 2 anni 3 anni 4 anni 5 anni 6 anni 7 anni 8 anni 9 an…" at bounding box center [476, 151] width 115 height 33
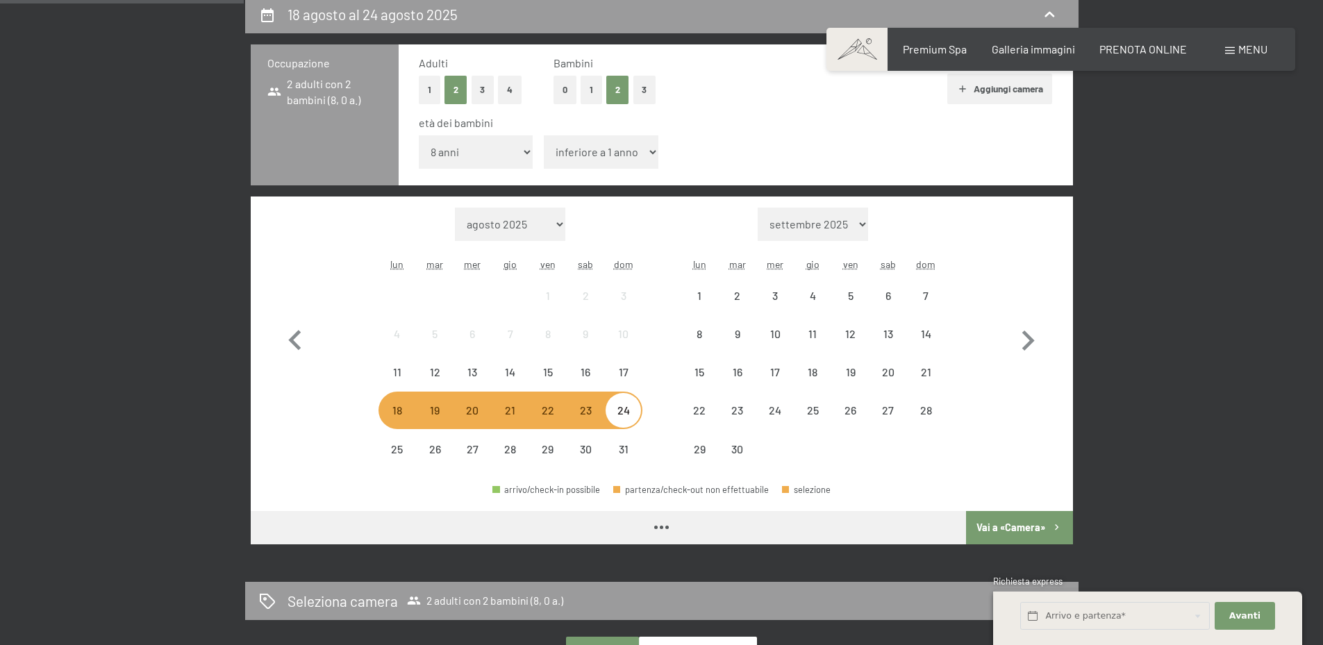
click at [603, 152] on select "inferiore a 1 anno 1 anno 2 anni 3 anni 4 anni 5 anni 6 anni 7 anni 8 anni 9 an…" at bounding box center [601, 151] width 115 height 33
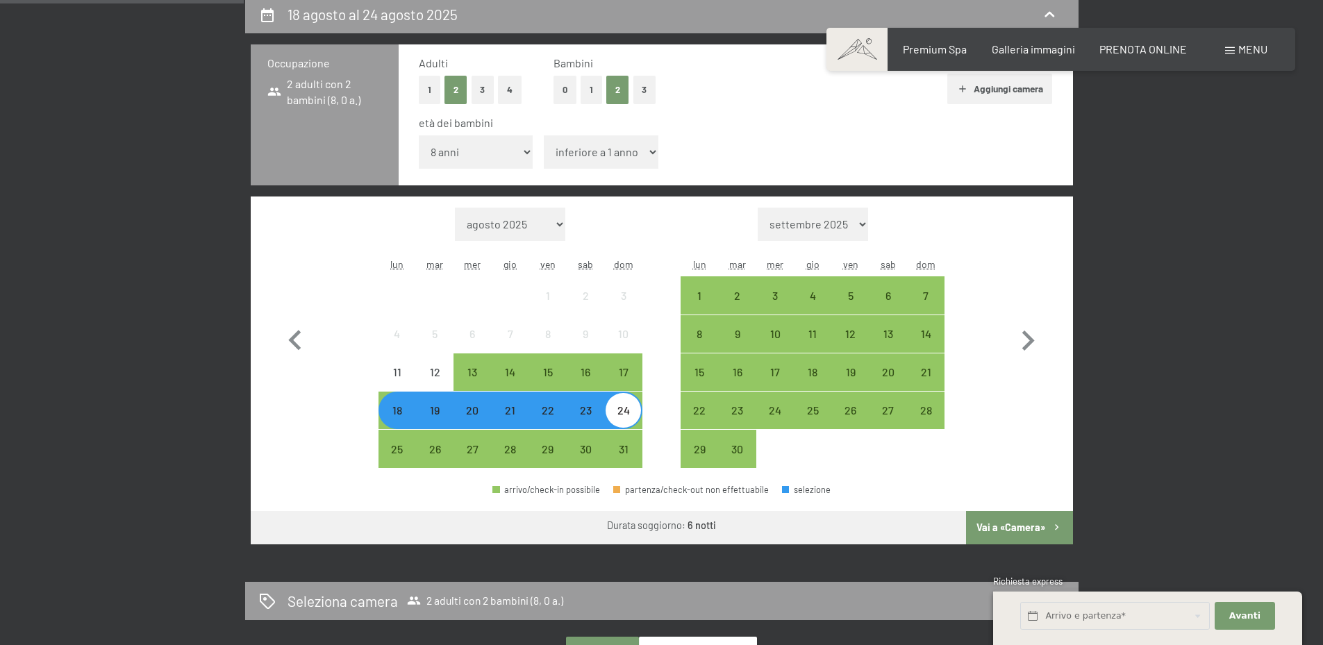
select select "11"
click at [544, 135] on select "inferiore a 1 anno 1 anno 2 anni 3 anni 4 anni 5 anni 6 anni 7 anni 8 anni 9 an…" at bounding box center [601, 151] width 115 height 33
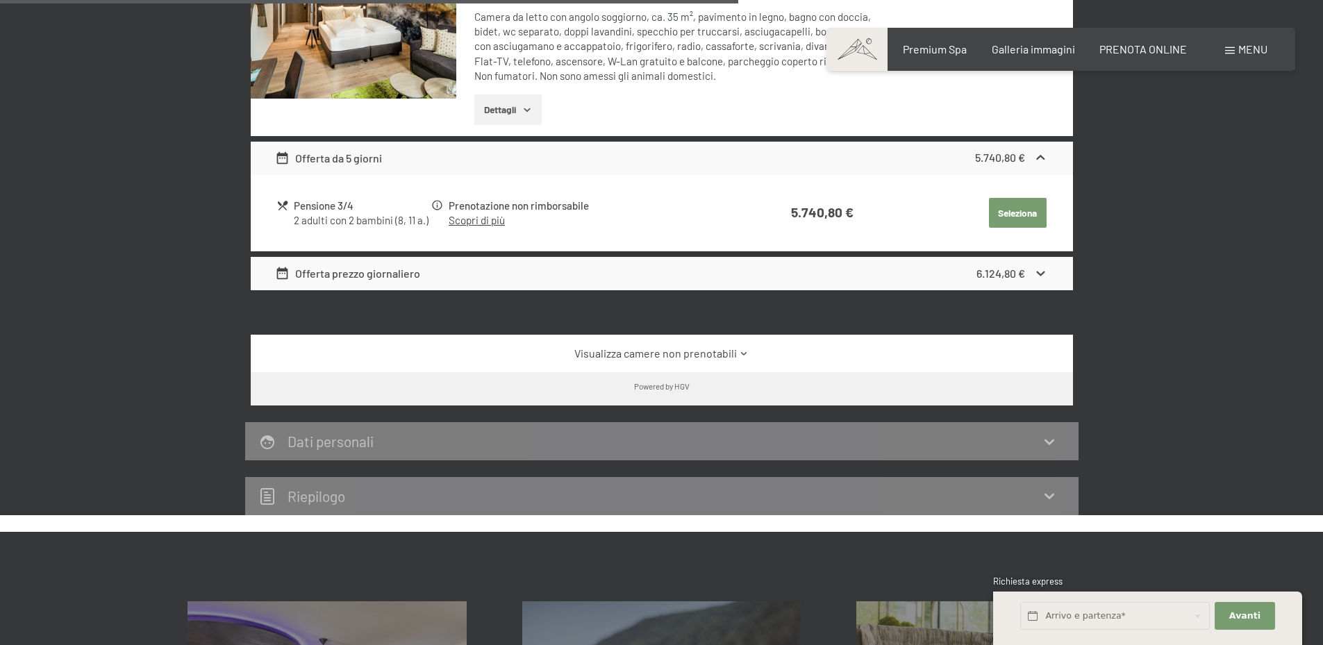
scroll to position [1042, 0]
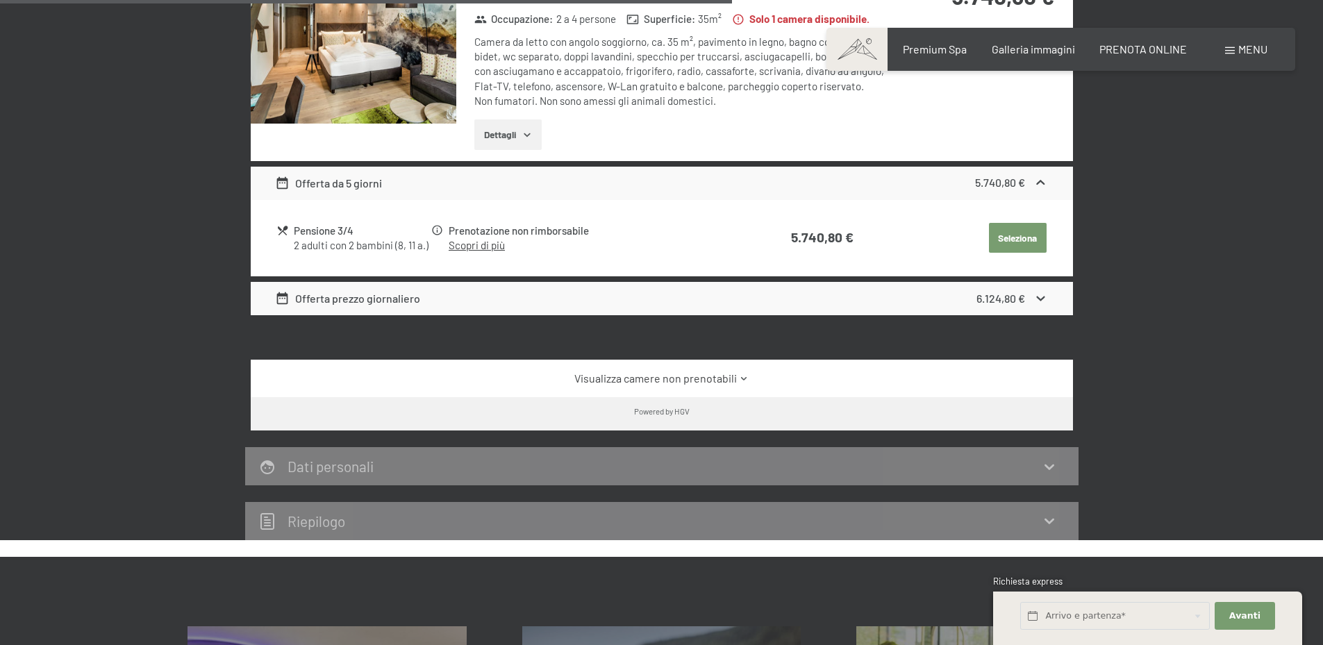
click at [503, 138] on button "Dettagli" at bounding box center [507, 134] width 67 height 31
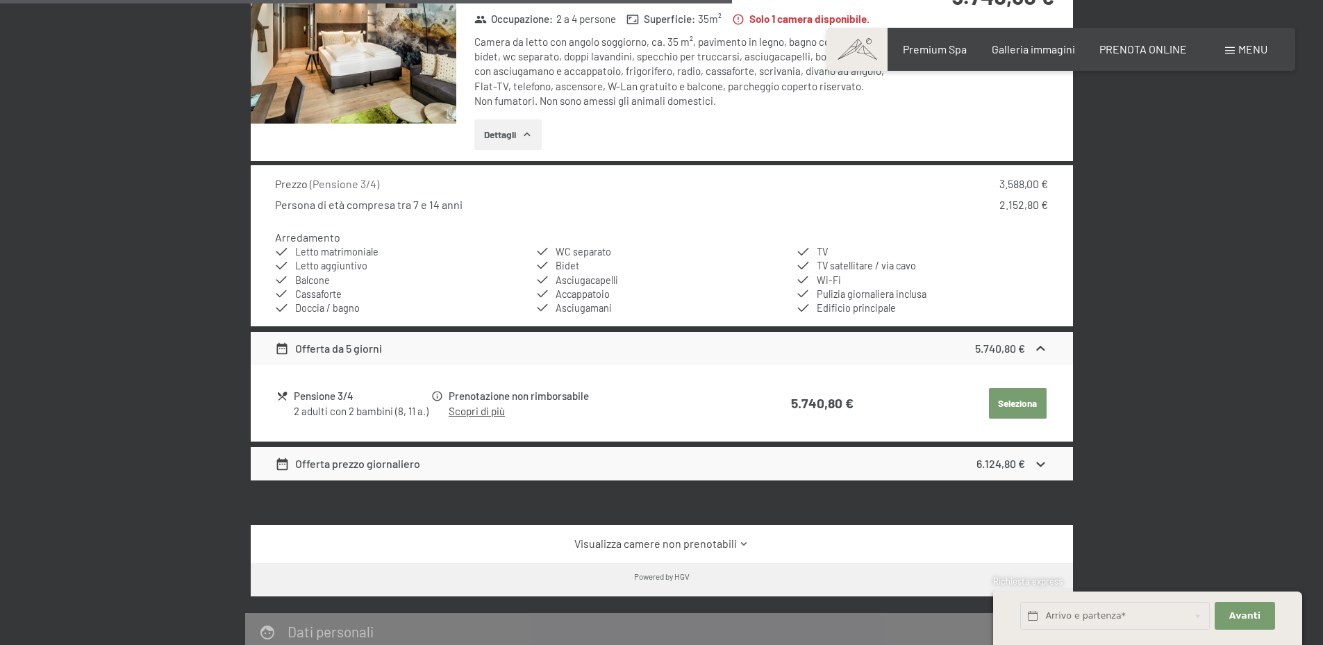
click at [1042, 463] on icon at bounding box center [1040, 464] width 15 height 15
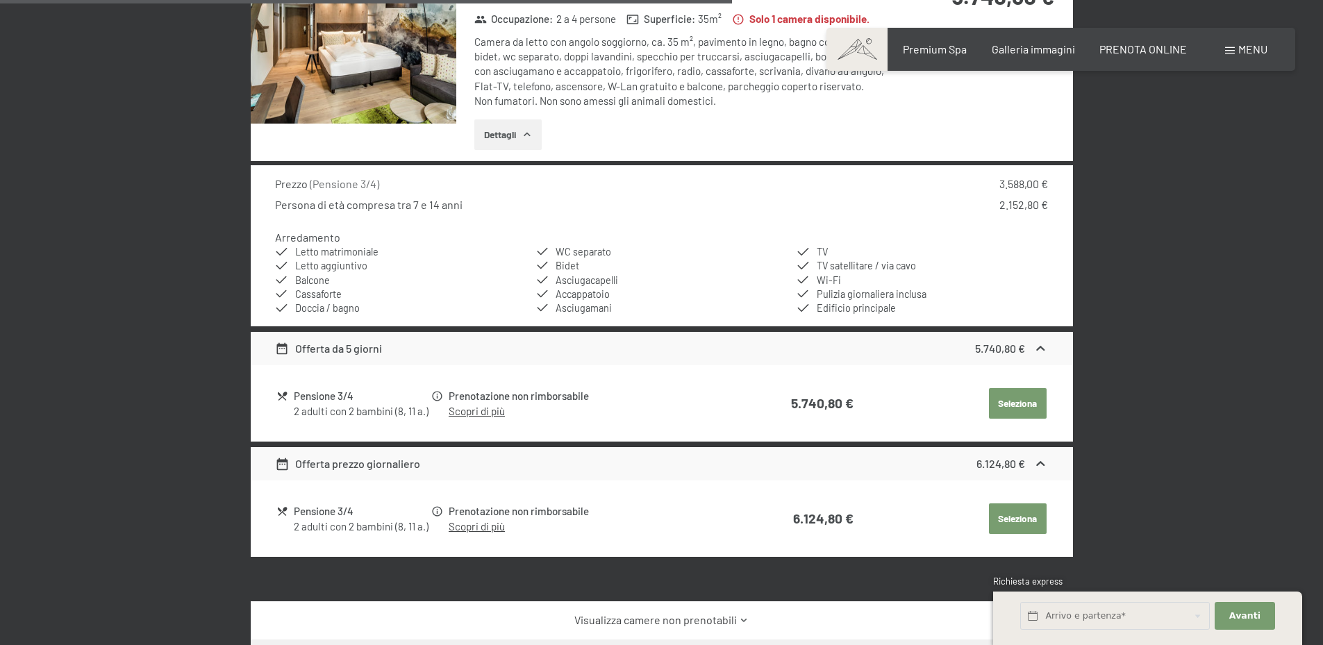
click at [1042, 463] on icon at bounding box center [1041, 463] width 8 height 5
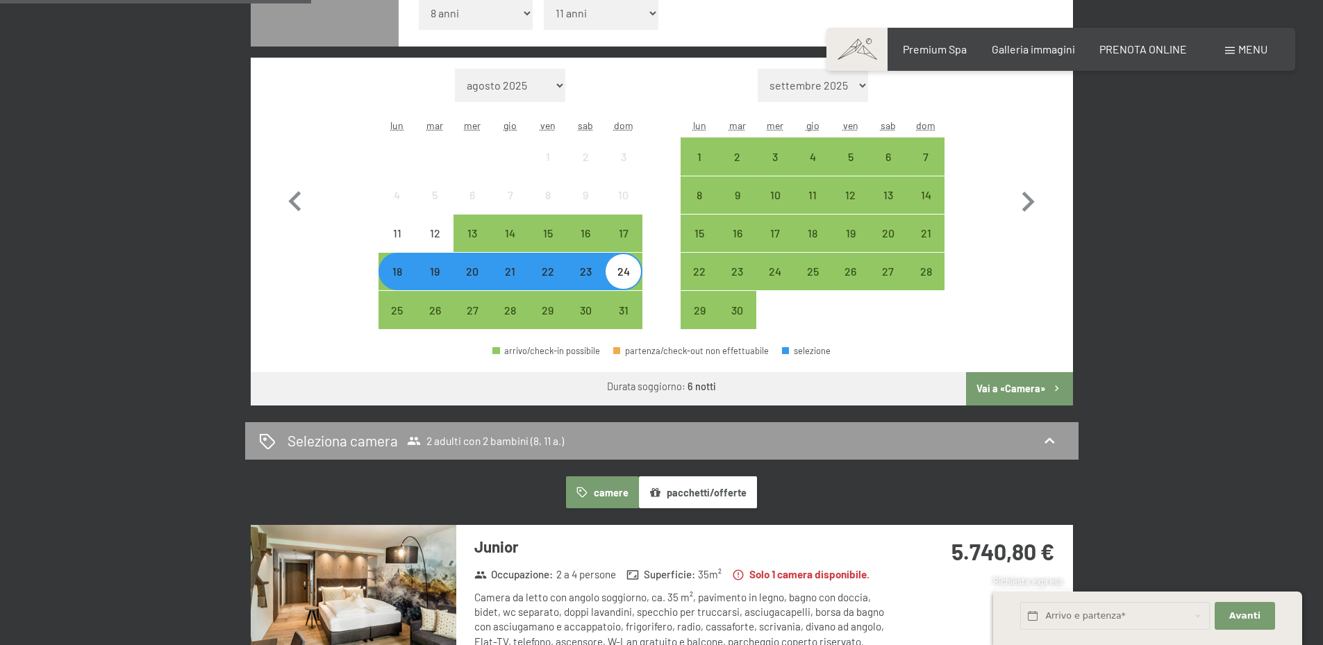
scroll to position [347, 0]
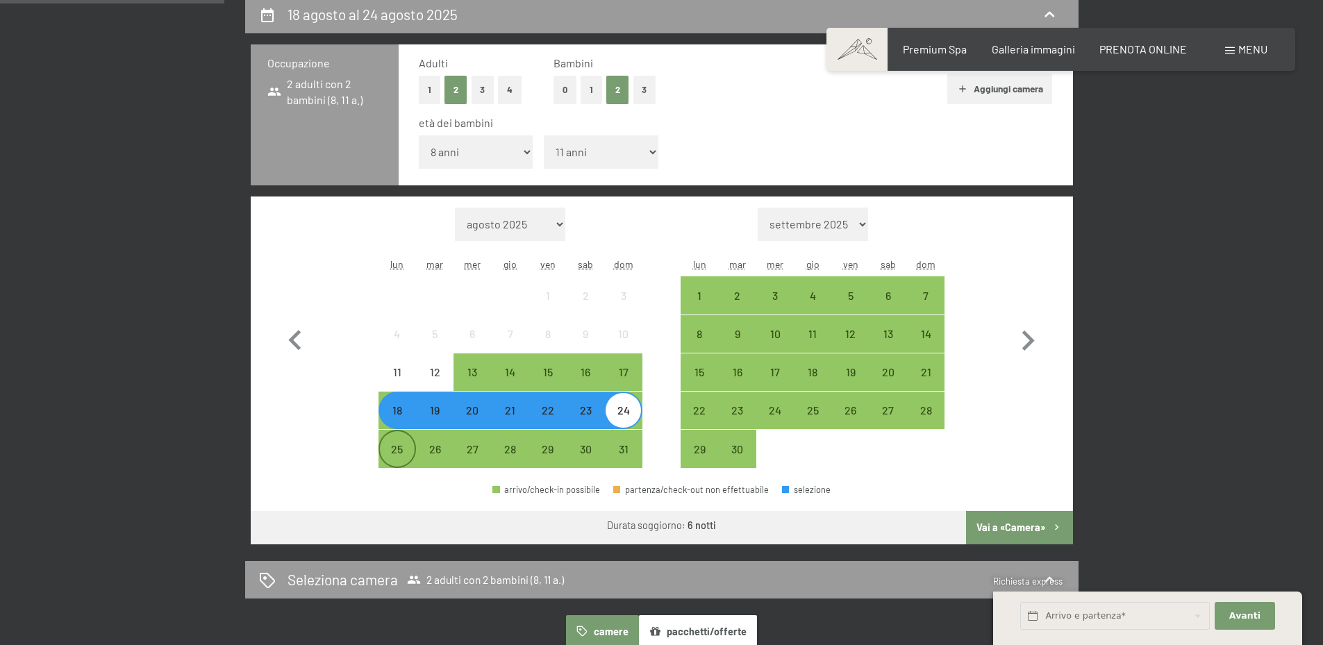
click at [404, 451] on div "25" at bounding box center [397, 461] width 35 height 35
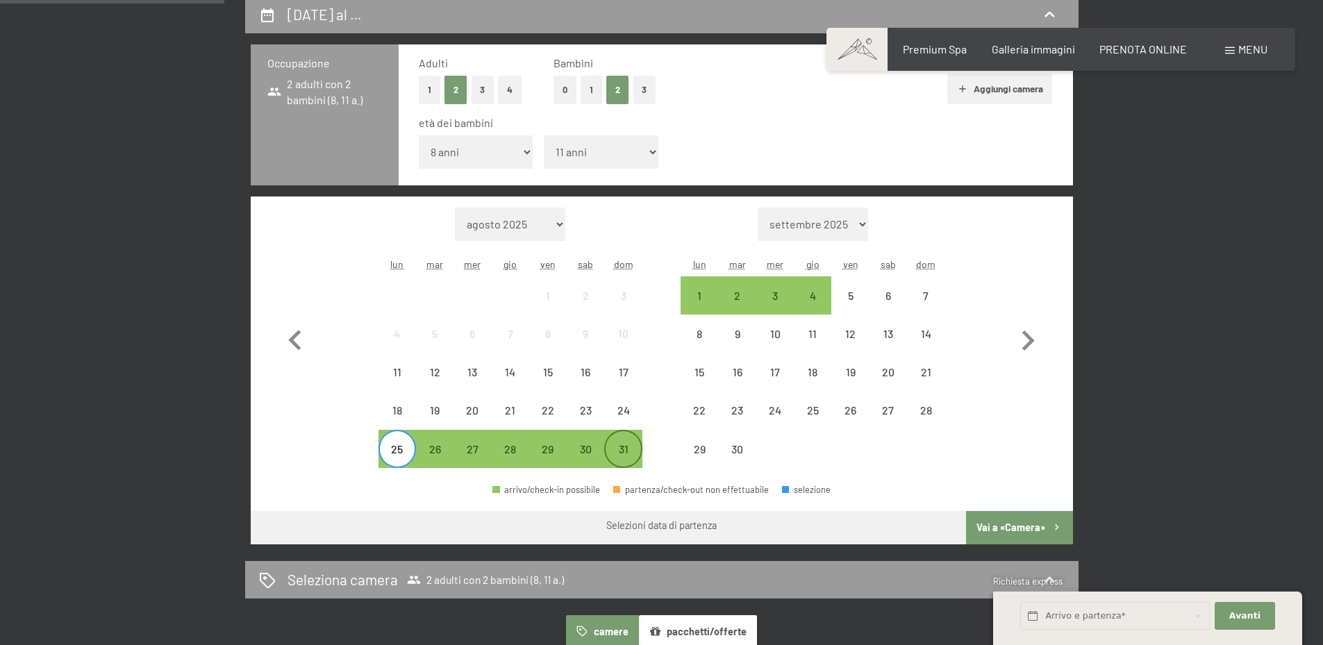
click at [619, 455] on div "31" at bounding box center [623, 461] width 35 height 35
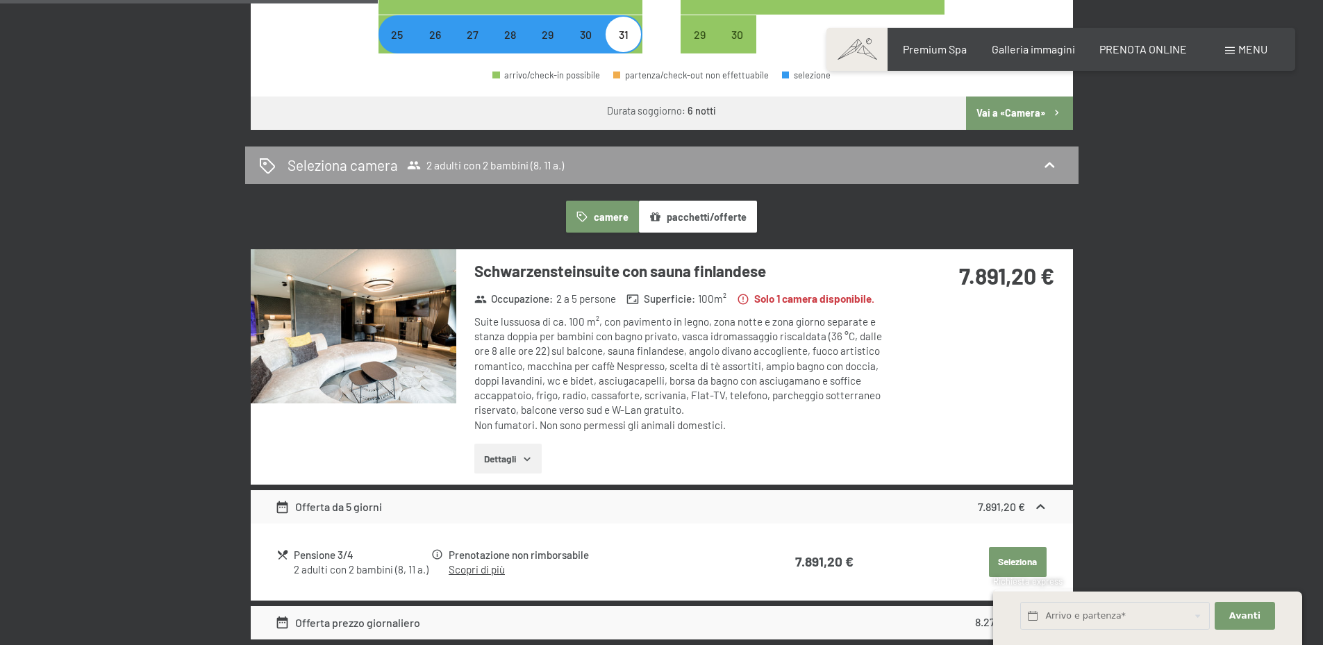
scroll to position [556, 0]
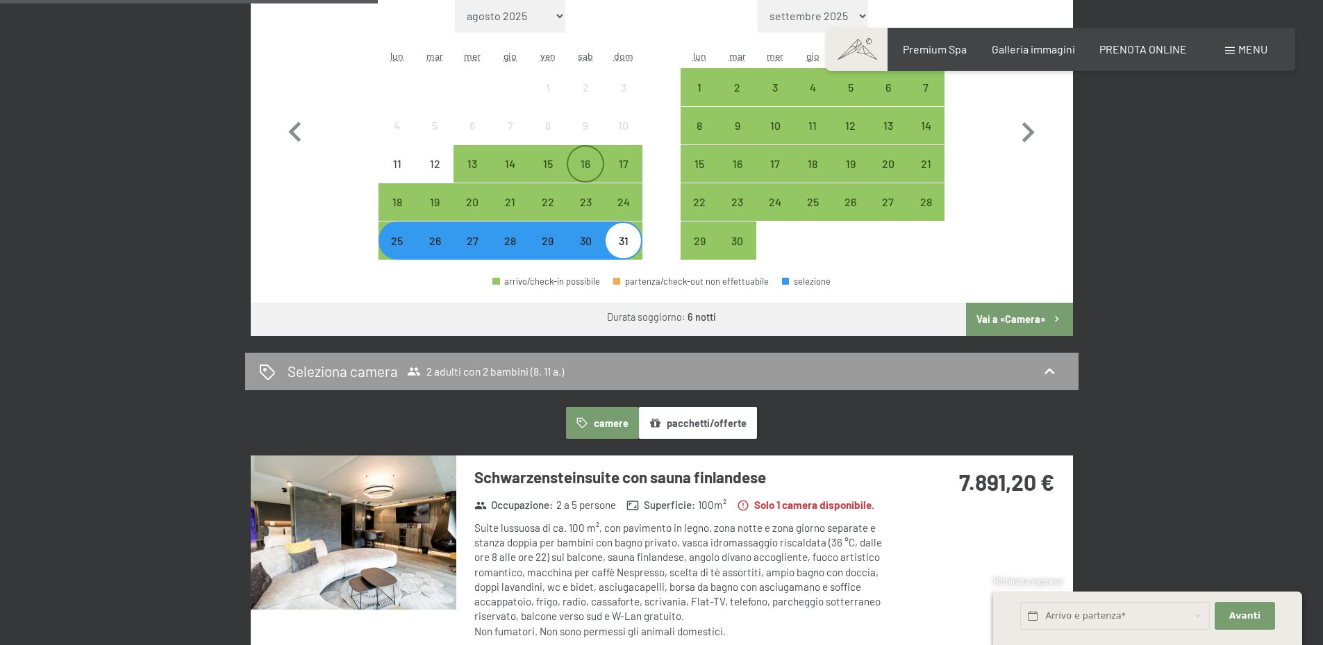
click at [578, 163] on div "16" at bounding box center [585, 175] width 35 height 35
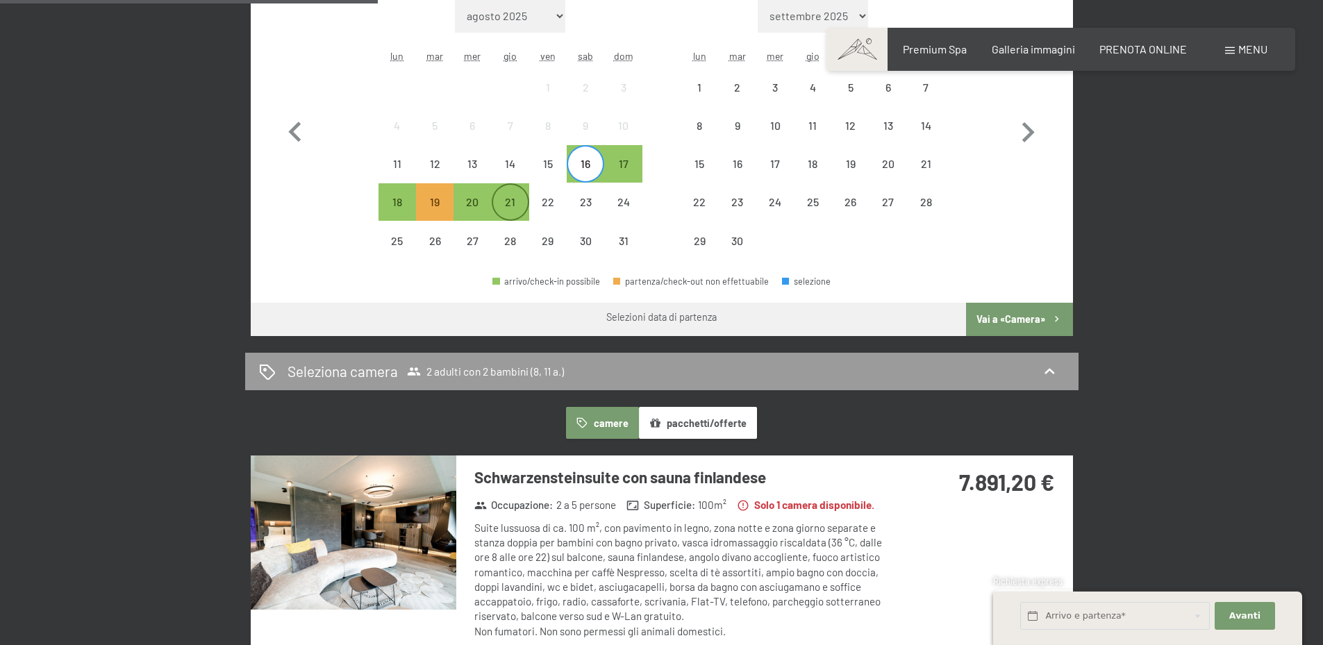
click at [511, 202] on div "21" at bounding box center [510, 214] width 35 height 35
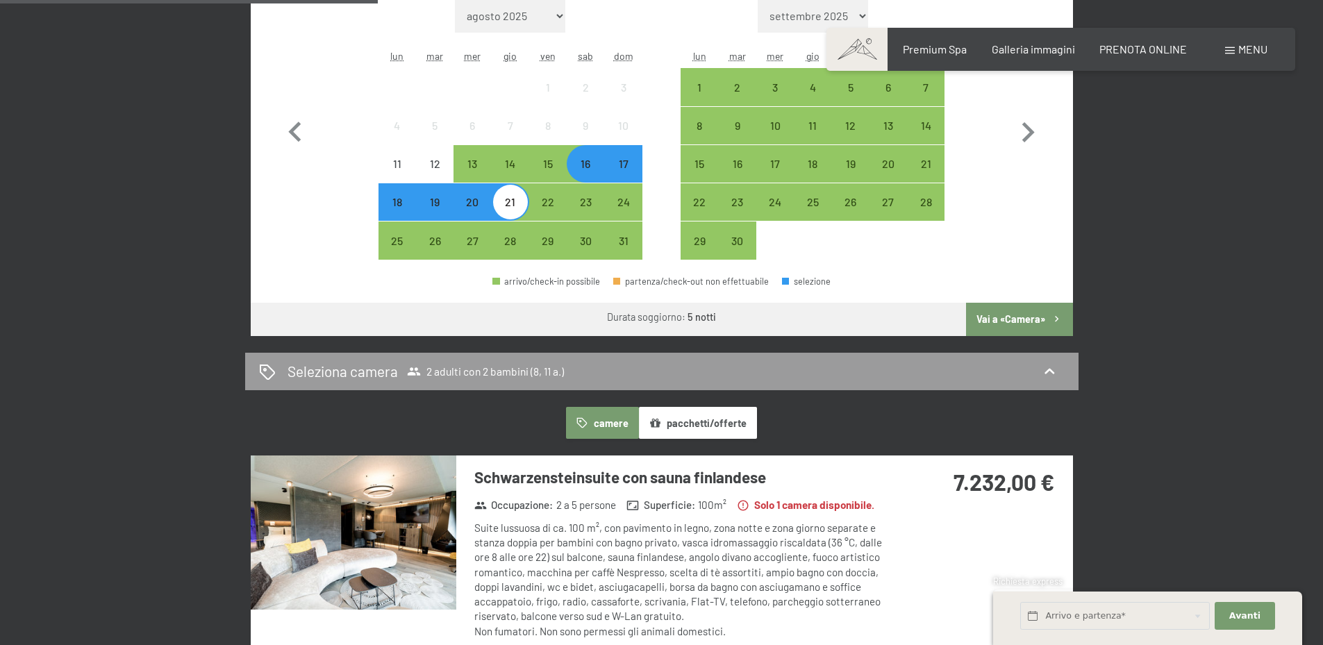
click at [403, 208] on div "18" at bounding box center [397, 214] width 35 height 35
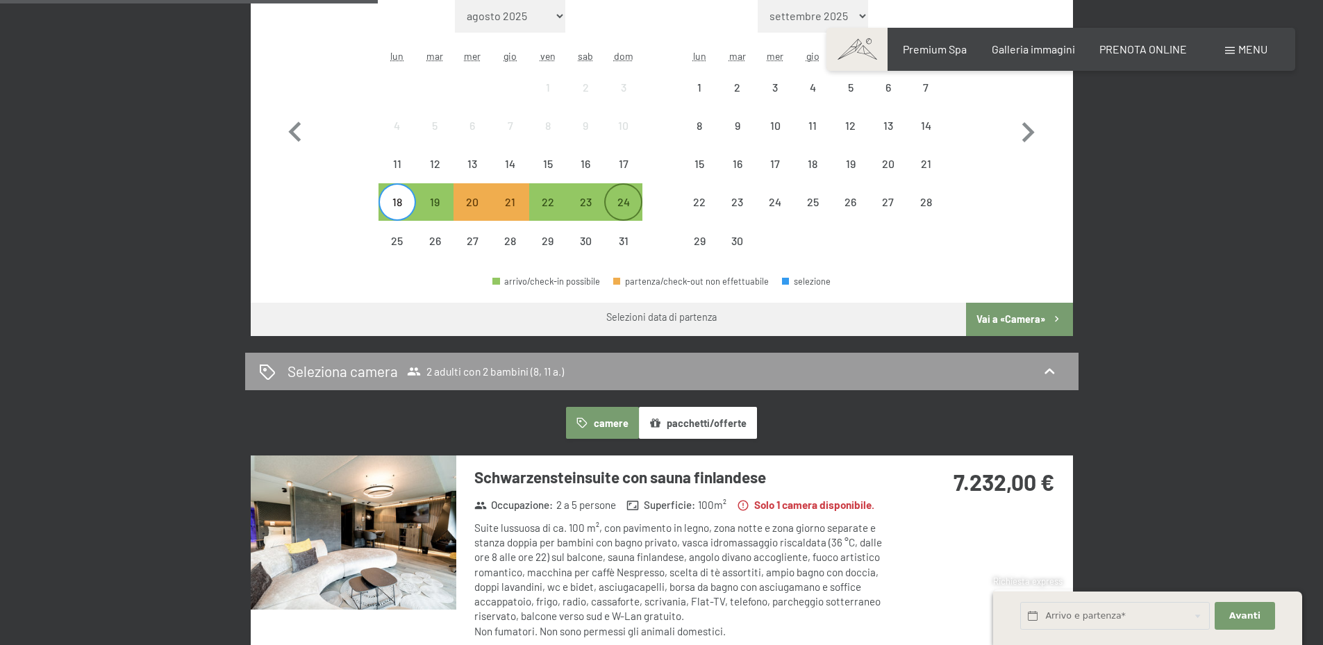
click at [626, 208] on div "24" at bounding box center [623, 214] width 35 height 35
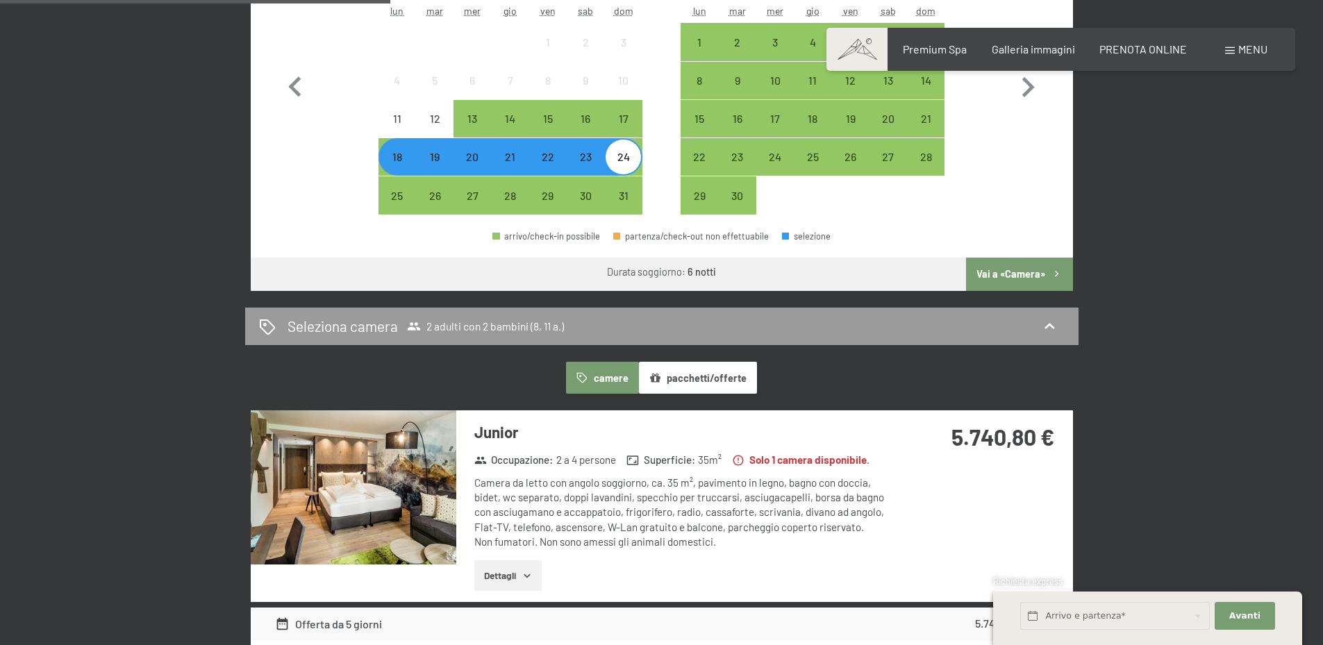
scroll to position [625, 0]
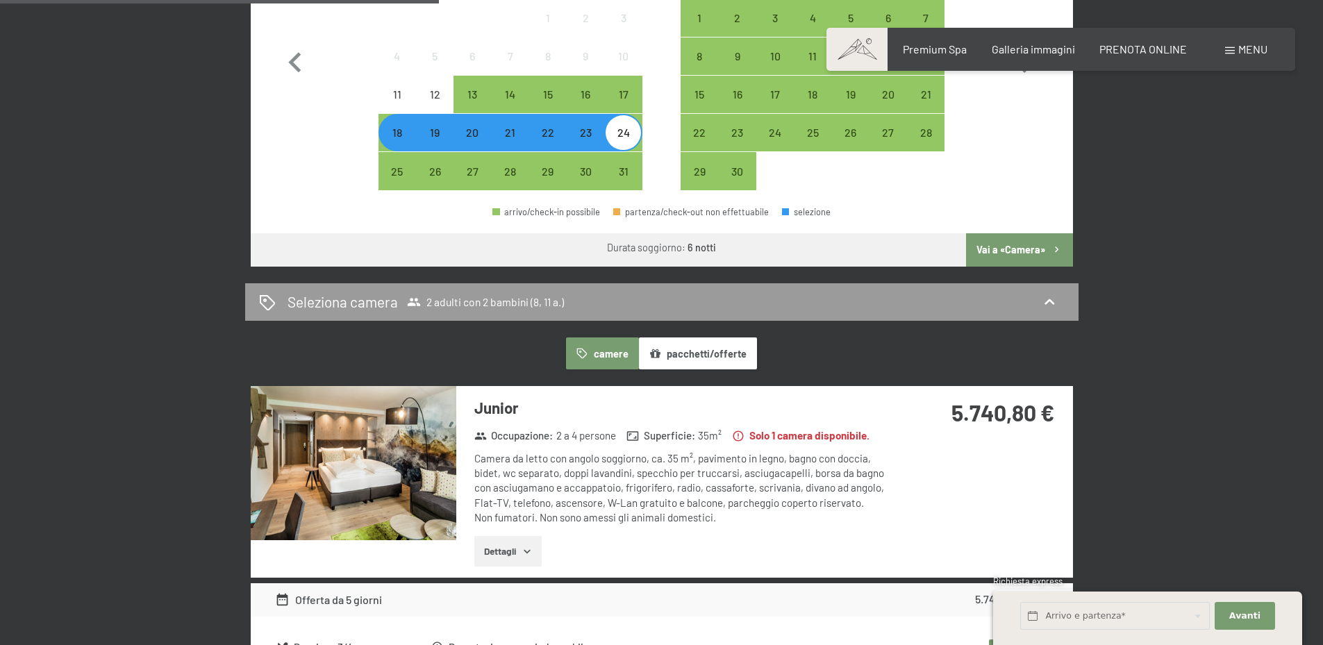
click at [341, 453] on img at bounding box center [354, 463] width 206 height 154
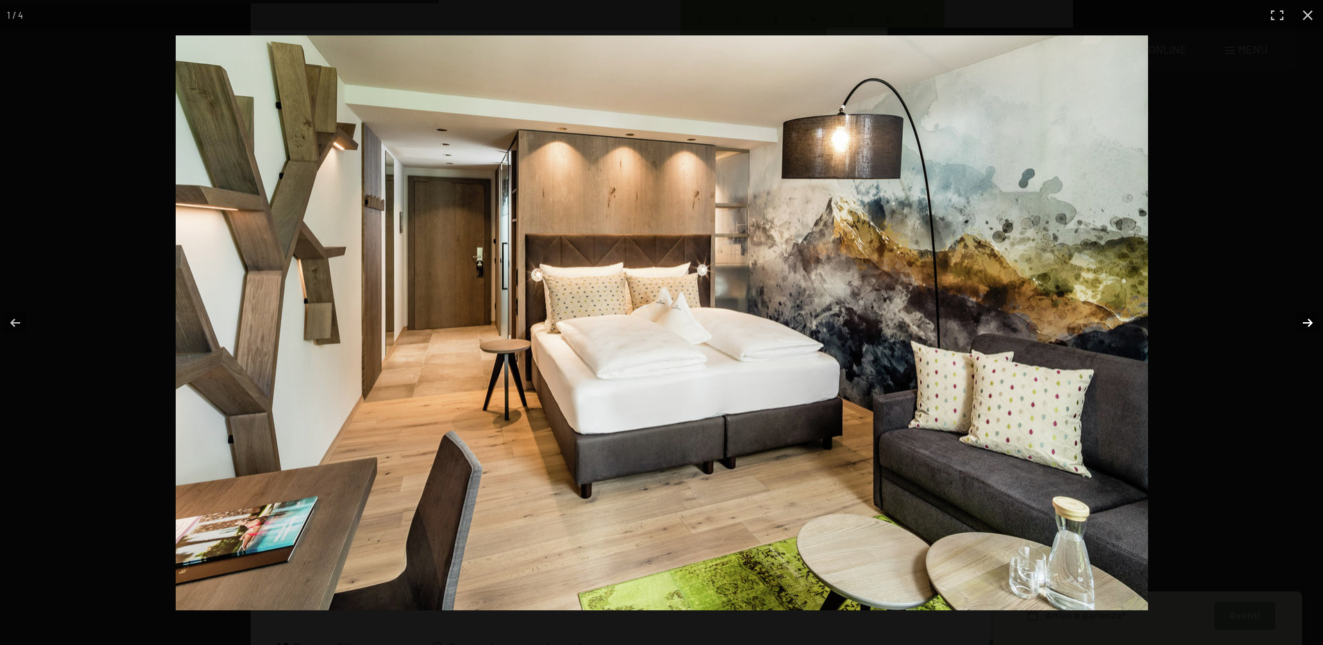
click at [1308, 320] on button "button" at bounding box center [1298, 322] width 49 height 69
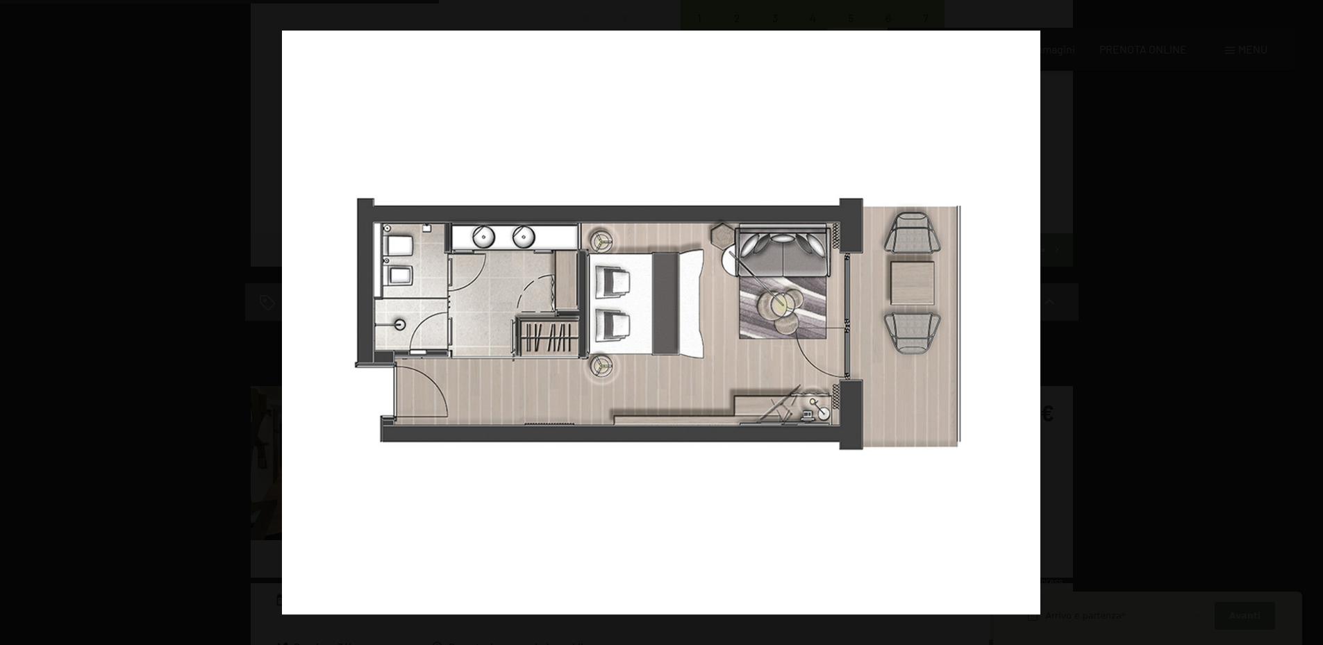
click at [1308, 320] on button "button" at bounding box center [1298, 322] width 49 height 69
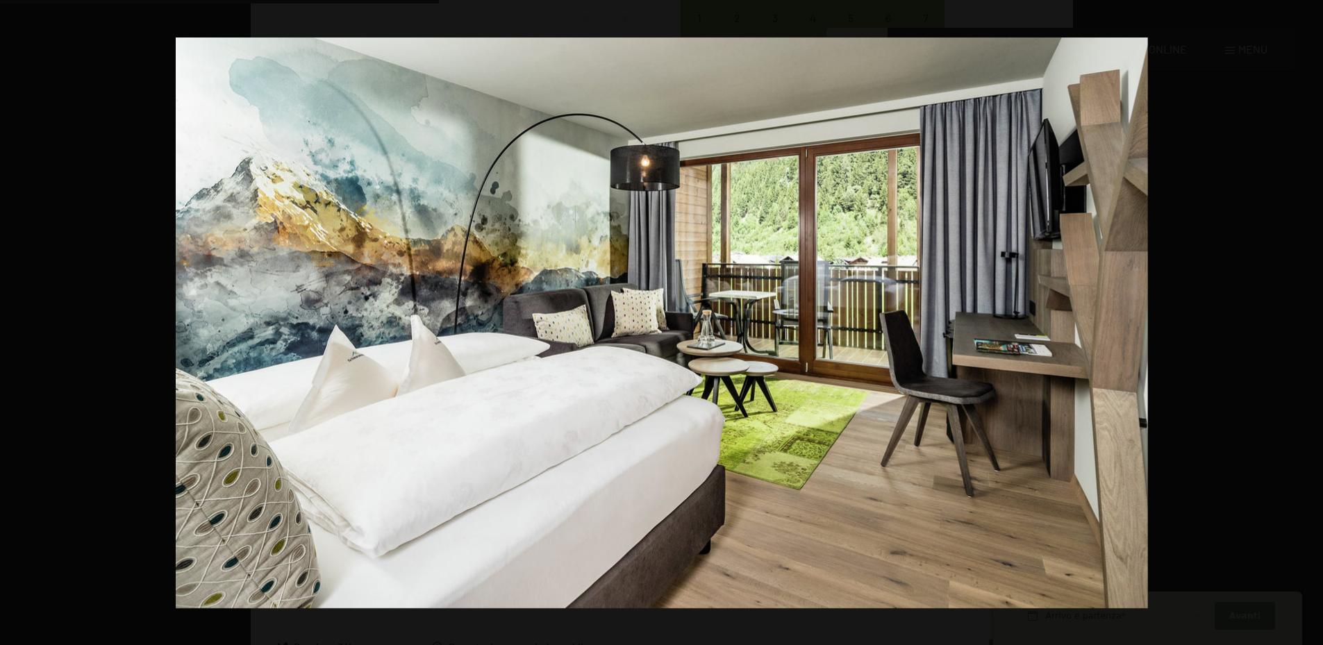
click at [1308, 320] on button "button" at bounding box center [1298, 322] width 49 height 69
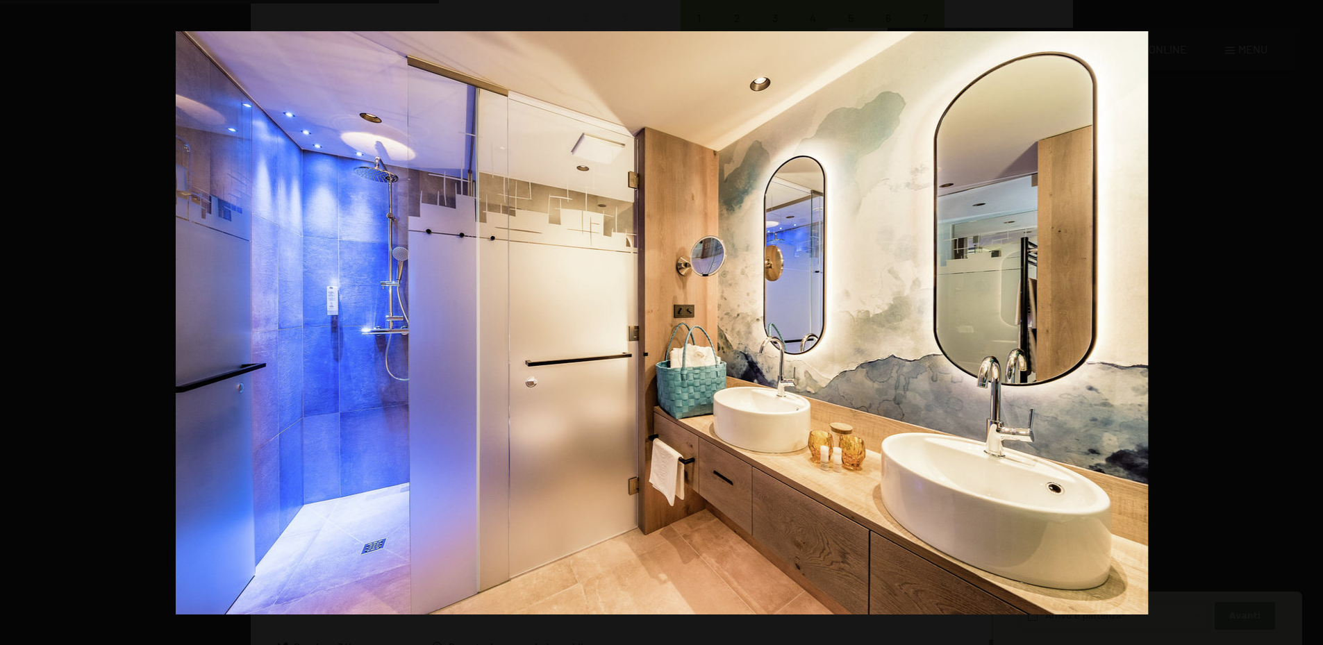
click at [1308, 320] on button "button" at bounding box center [1298, 322] width 49 height 69
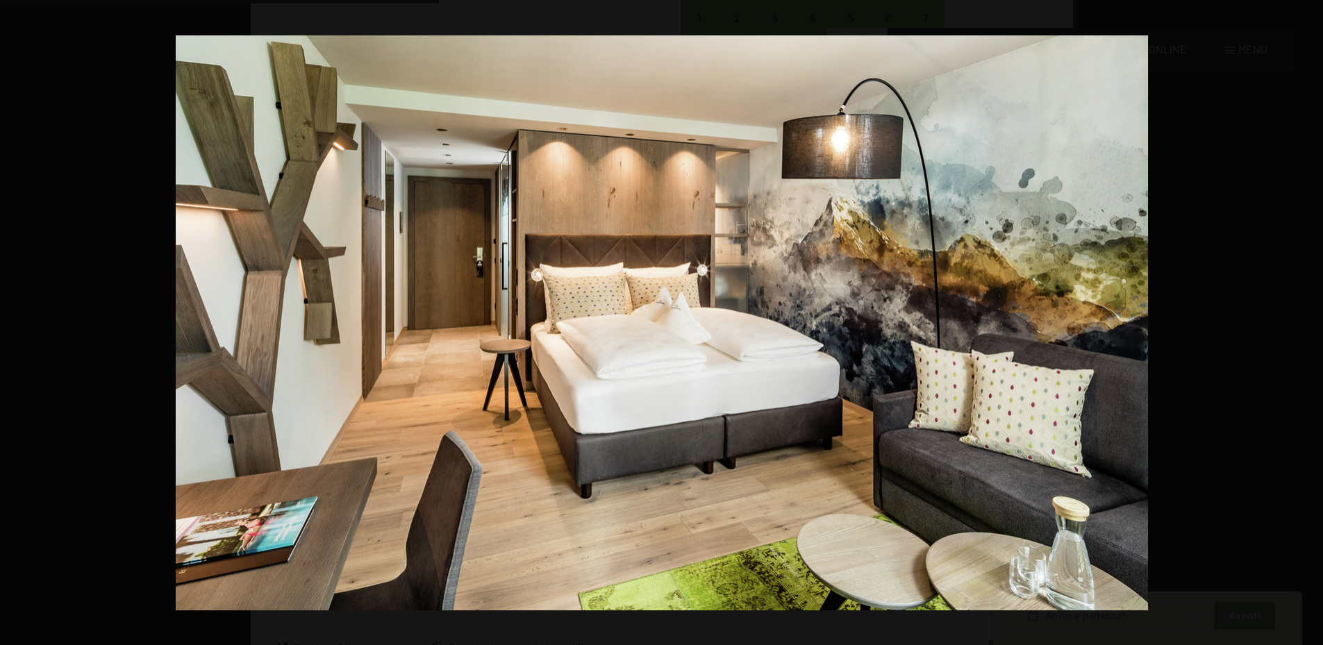
click at [1308, 320] on button "button" at bounding box center [1298, 322] width 49 height 69
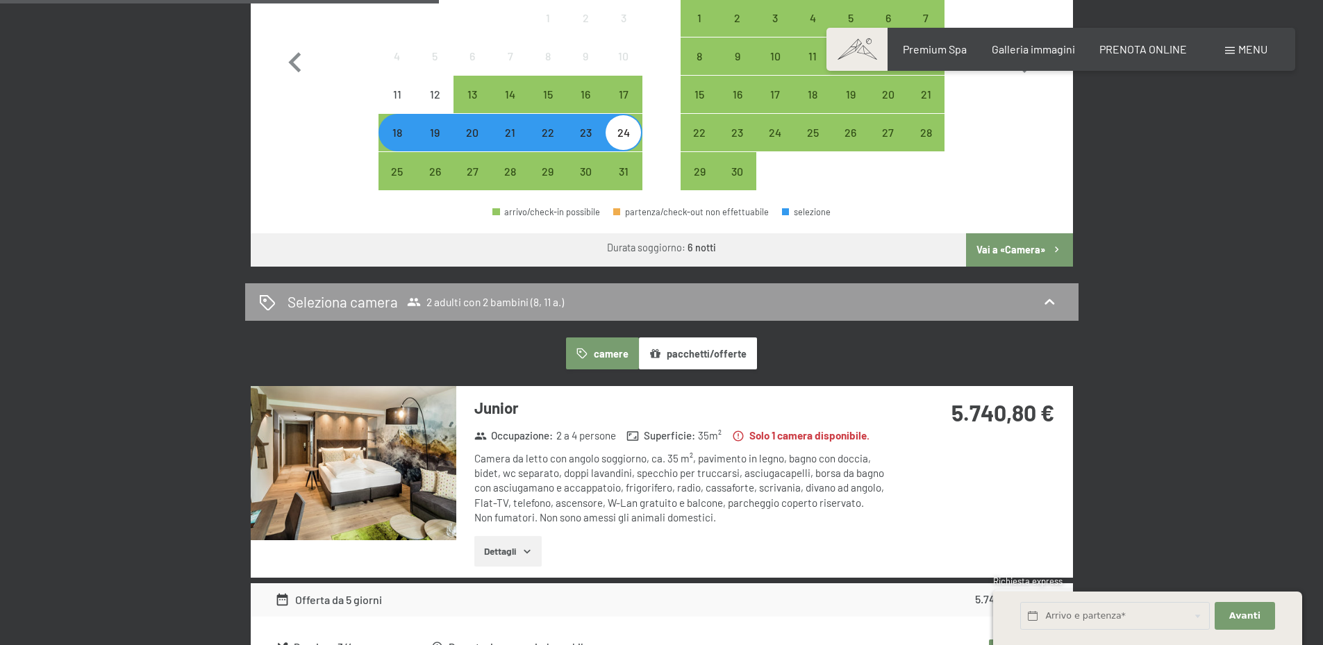
click at [0, 0] on button "button" at bounding box center [0, 0] width 0 height 0
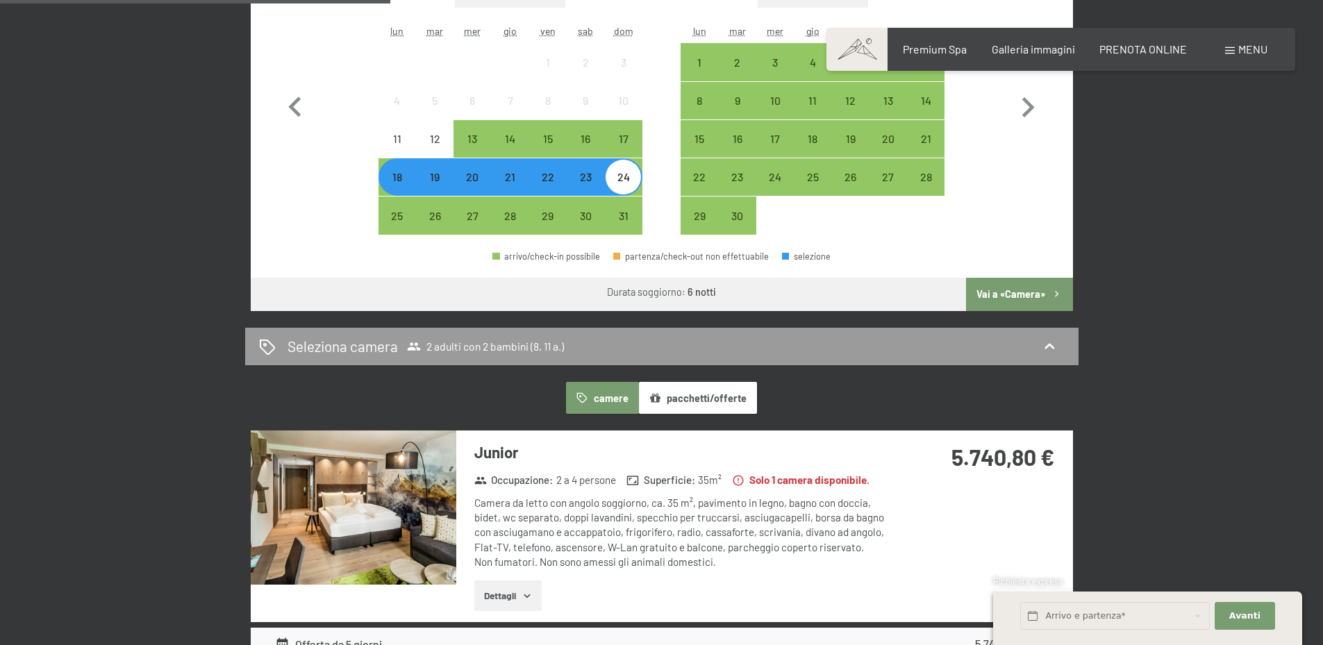
scroll to position [556, 0]
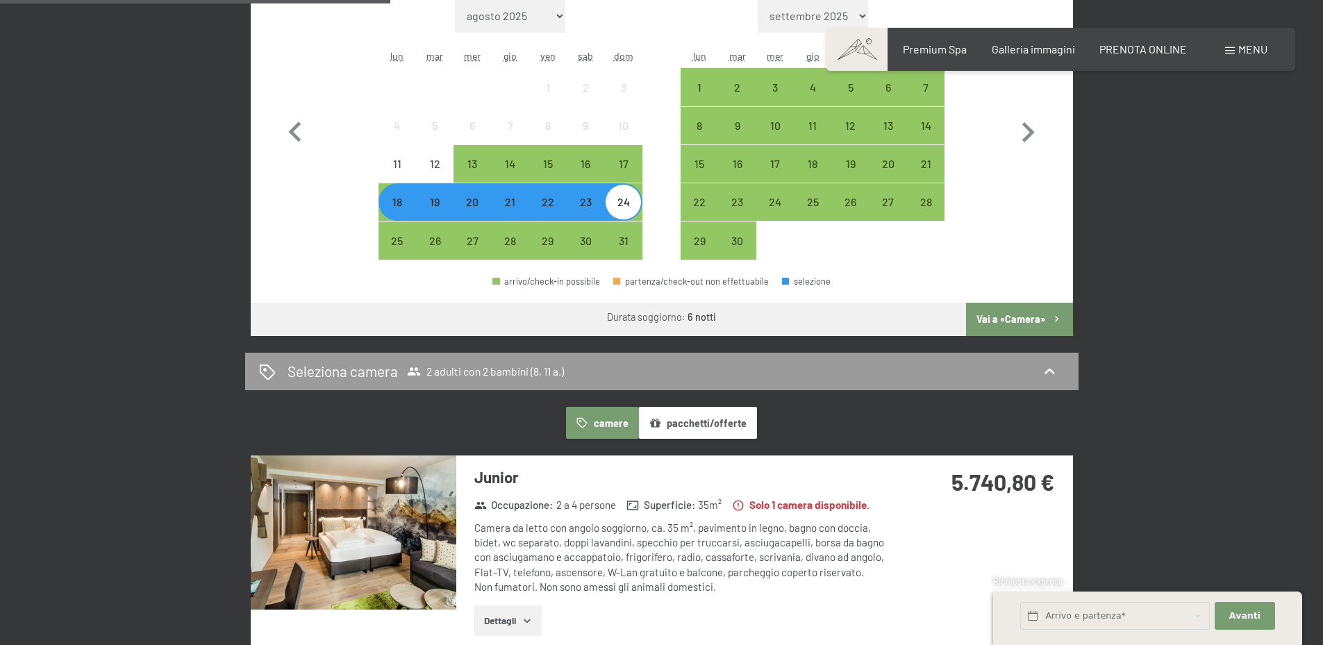
click at [1207, 310] on div "[DATE] al [DATE] Occupazione 2 adulti con 2 bambini (8, 11 a.) Adulti 1 2 3 4 B…" at bounding box center [661, 406] width 1323 height 1239
